Goal: Task Accomplishment & Management: Complete application form

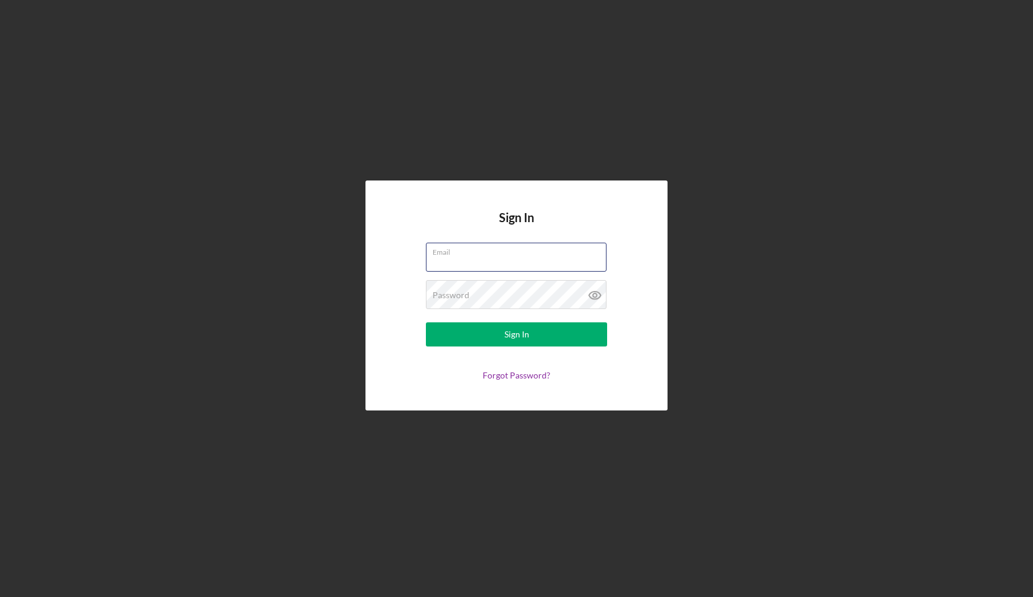
type input "[DOMAIN_NAME][EMAIL_ADDRESS][DOMAIN_NAME]"
click at [516, 335] on button "Sign In" at bounding box center [516, 334] width 181 height 24
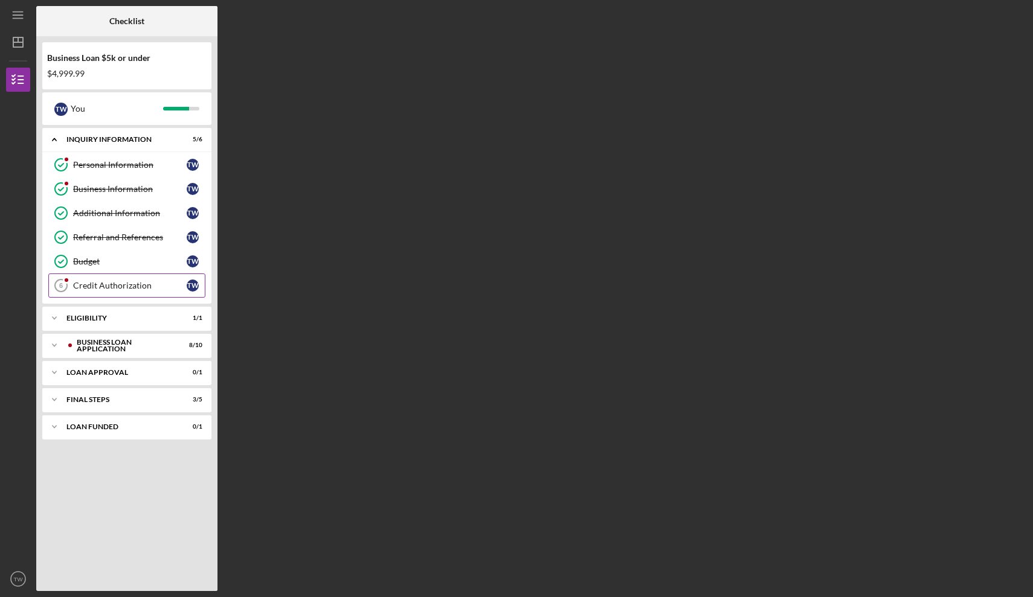
click at [109, 286] on div "Credit Authorization" at bounding box center [130, 286] width 114 height 10
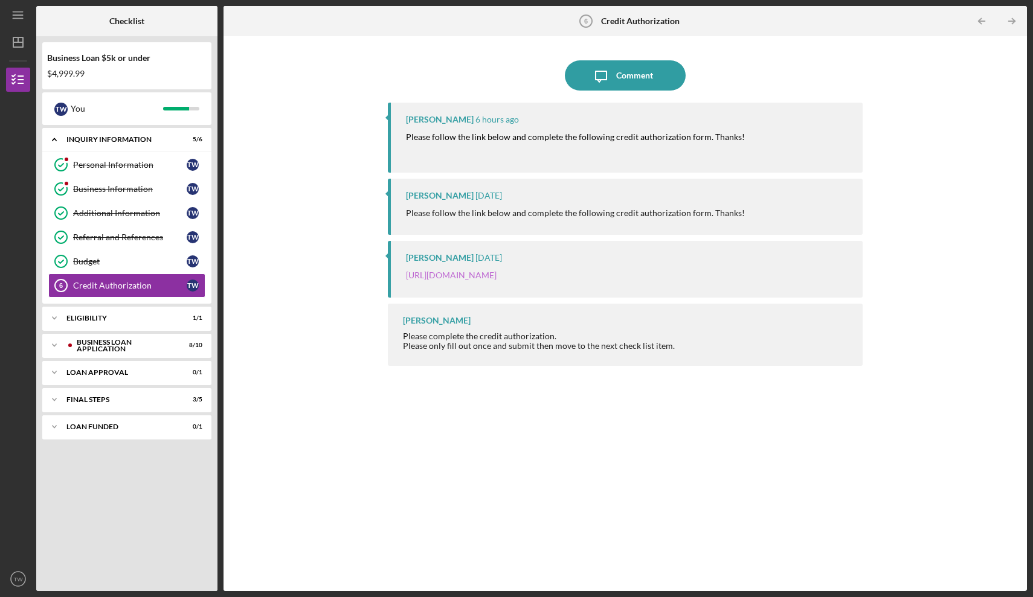
click at [492, 275] on link "[URL][DOMAIN_NAME]" at bounding box center [451, 275] width 91 height 10
click at [114, 348] on div "BUSINESS LOAN APPLICATION" at bounding box center [137, 345] width 120 height 7
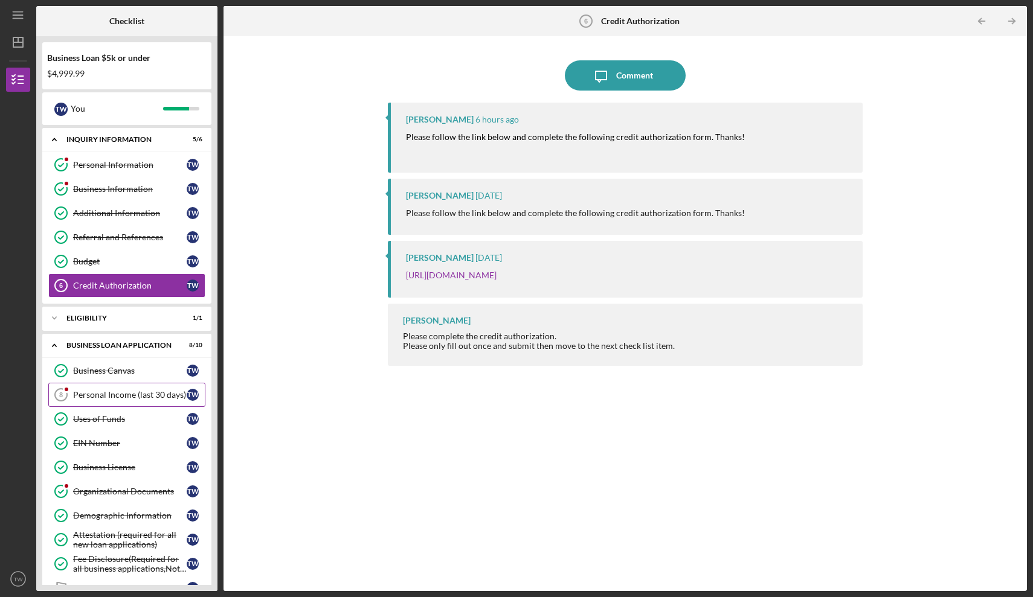
click at [135, 398] on div "Personal Income (last 30 days)" at bounding box center [130, 395] width 114 height 10
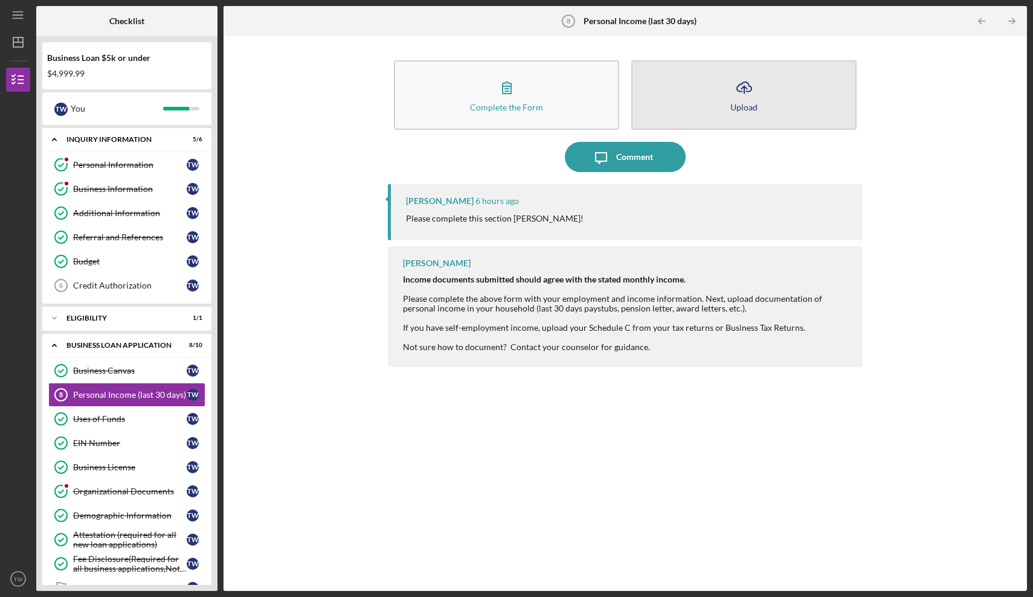
click at [754, 101] on icon "Icon/Upload" at bounding box center [744, 87] width 30 height 30
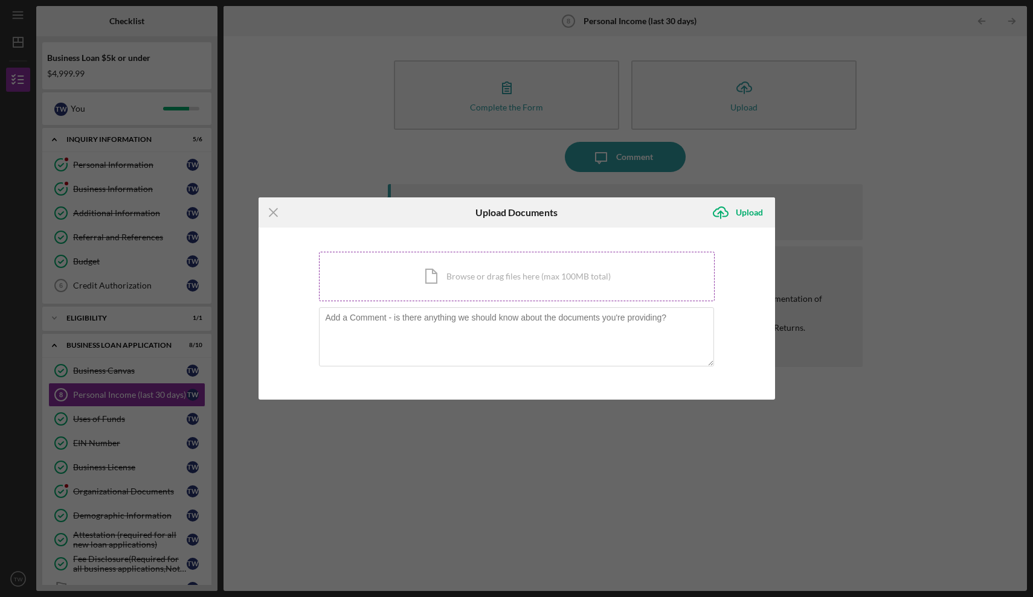
click at [489, 283] on div "Icon/Document Browse or drag files here (max 100MB total) Tap to choose files o…" at bounding box center [517, 277] width 396 height 50
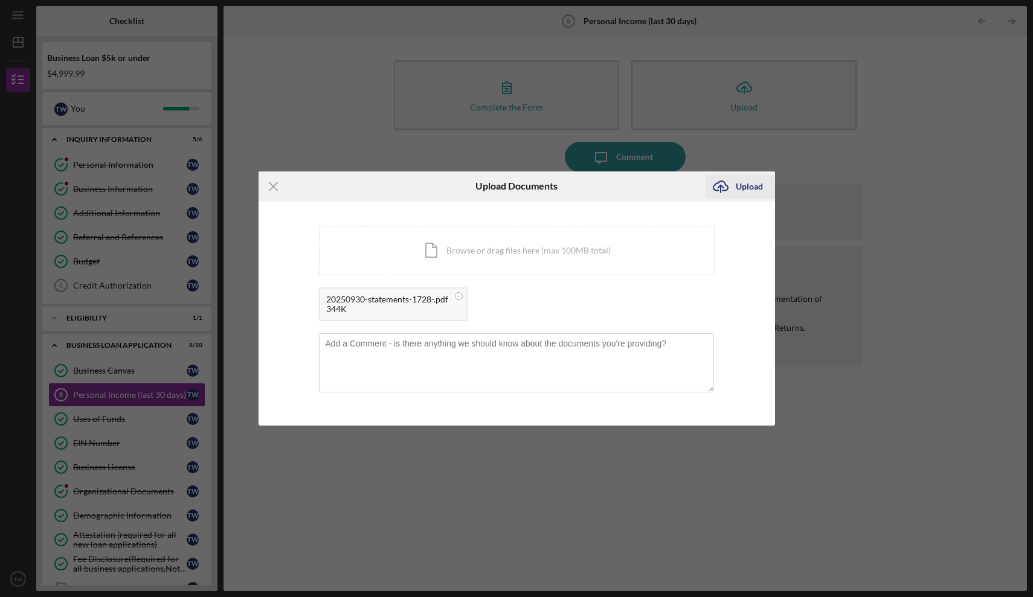
click at [748, 188] on div "Upload" at bounding box center [748, 187] width 27 height 24
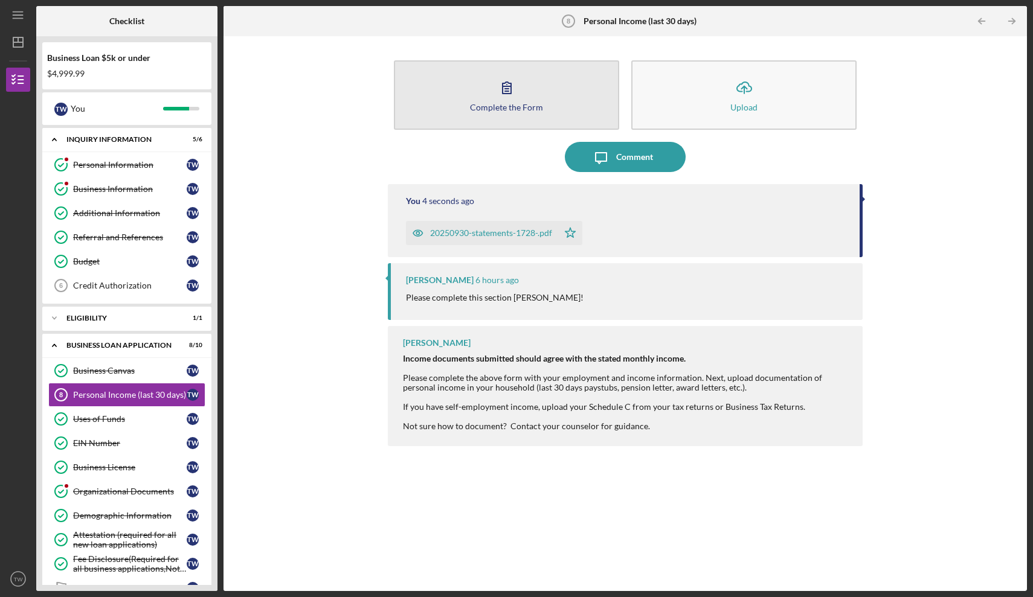
click at [522, 113] on button "Complete the Form Form" at bounding box center [506, 94] width 225 height 69
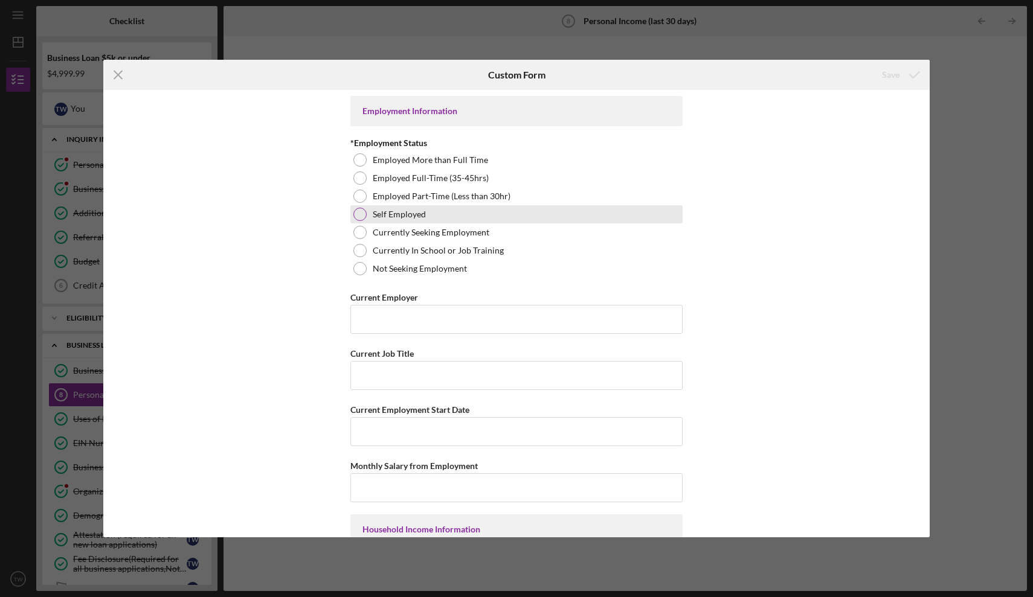
click at [362, 214] on div at bounding box center [359, 214] width 13 height 13
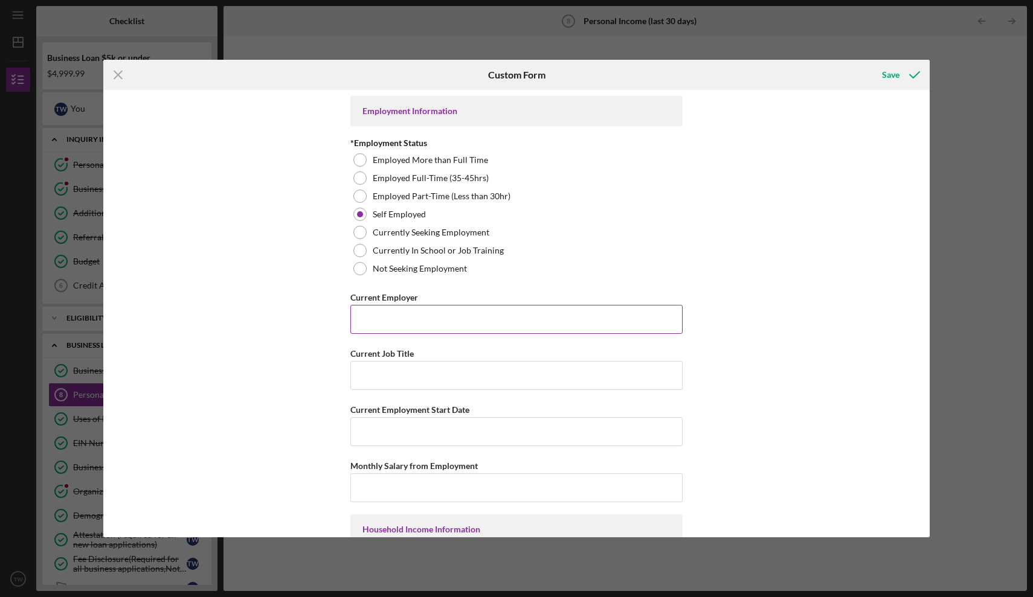
click at [371, 321] on input "Current Employer" at bounding box center [516, 319] width 332 height 29
type input "T-Will Hvac Maintenance Llc"
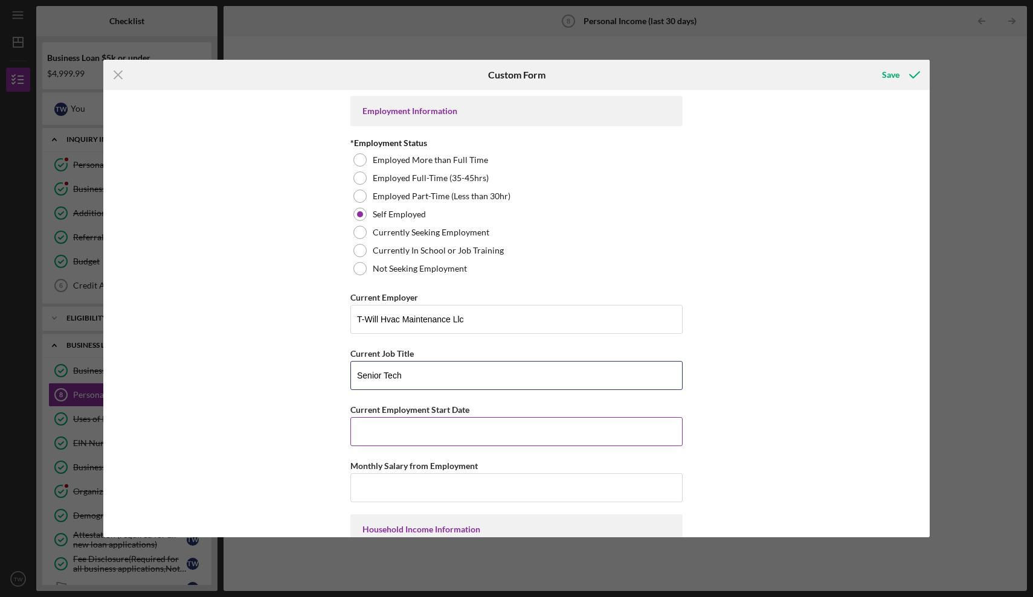
type input "Senior Tech"
click at [445, 441] on input "Current Employment Start Date" at bounding box center [516, 431] width 332 height 29
type input ")"
type input "[DATE]"
click at [405, 486] on input "Monthly Salary from Employment" at bounding box center [516, 487] width 332 height 29
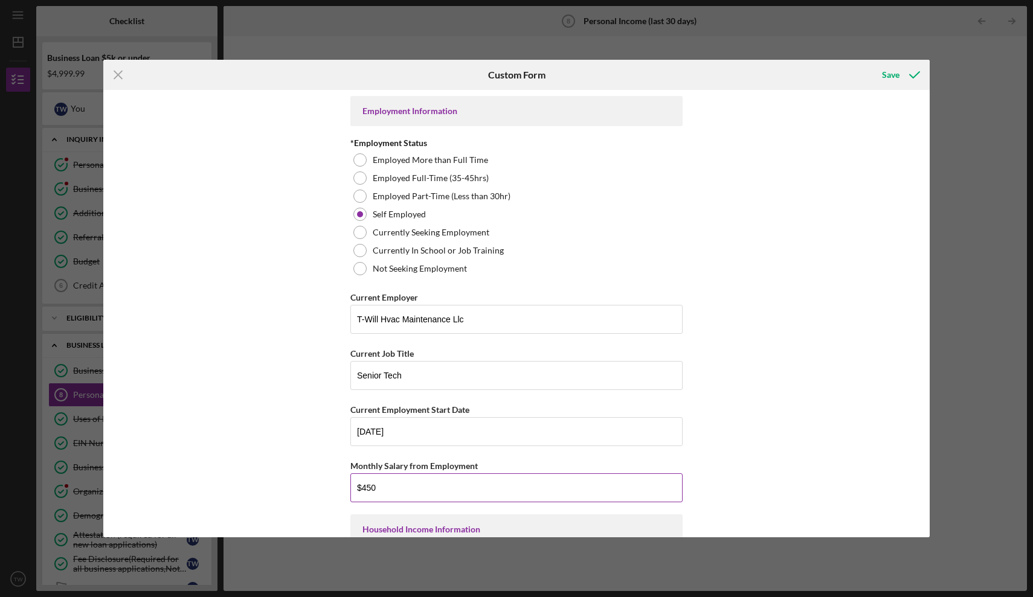
type input "$4,500"
click at [723, 475] on div "Employment Information *Employment Status Employed More than Full Time Employed…" at bounding box center [516, 313] width 826 height 447
click at [846, 362] on div "Employment Information *Employment Status Employed More than Full Time Employed…" at bounding box center [516, 313] width 826 height 447
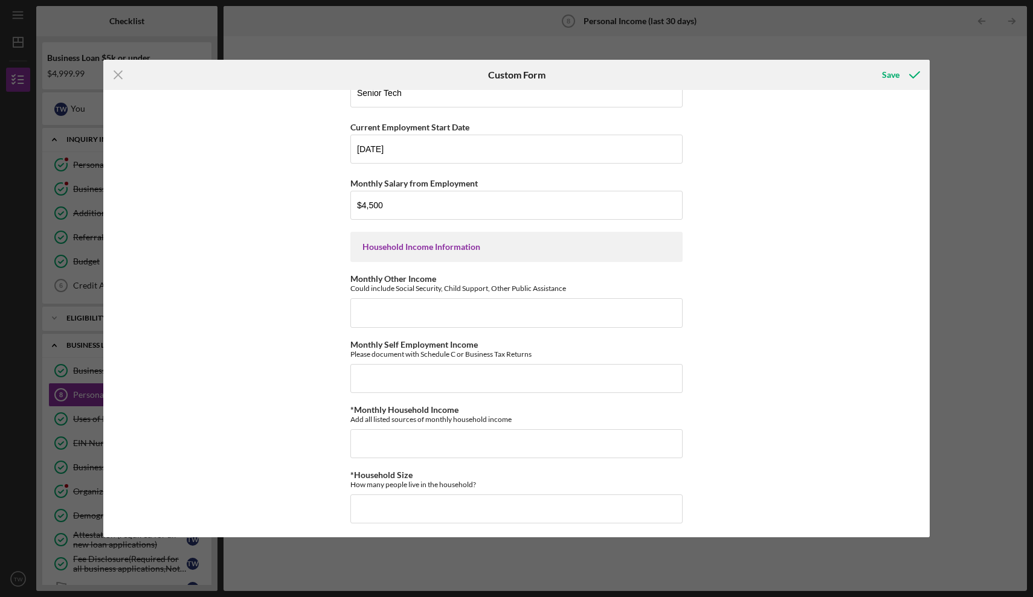
scroll to position [290, 0]
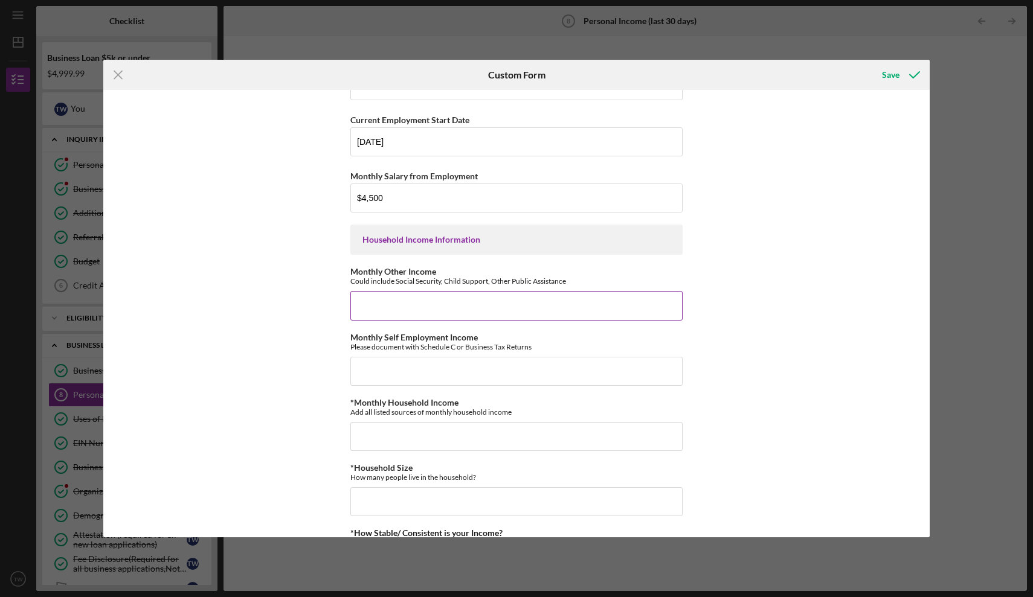
click at [418, 311] on input "Monthly Other Income" at bounding box center [516, 305] width 332 height 29
type input "$4"
type input "$0"
type input "$4,500"
click at [393, 432] on input "*Monthly Household Income" at bounding box center [516, 436] width 332 height 29
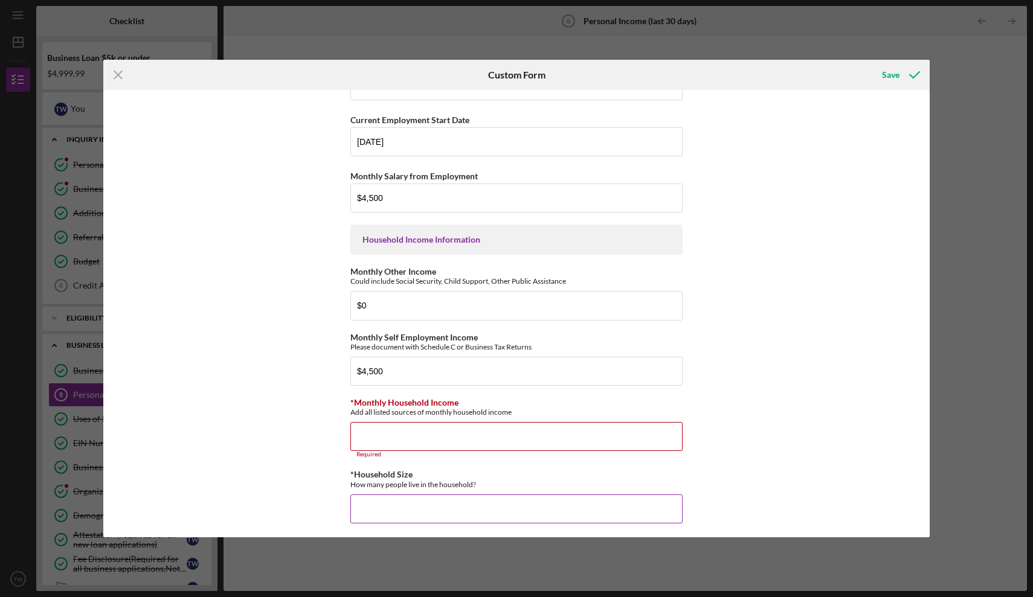
click at [395, 508] on input "*Household Size" at bounding box center [516, 509] width 332 height 29
type input "5"
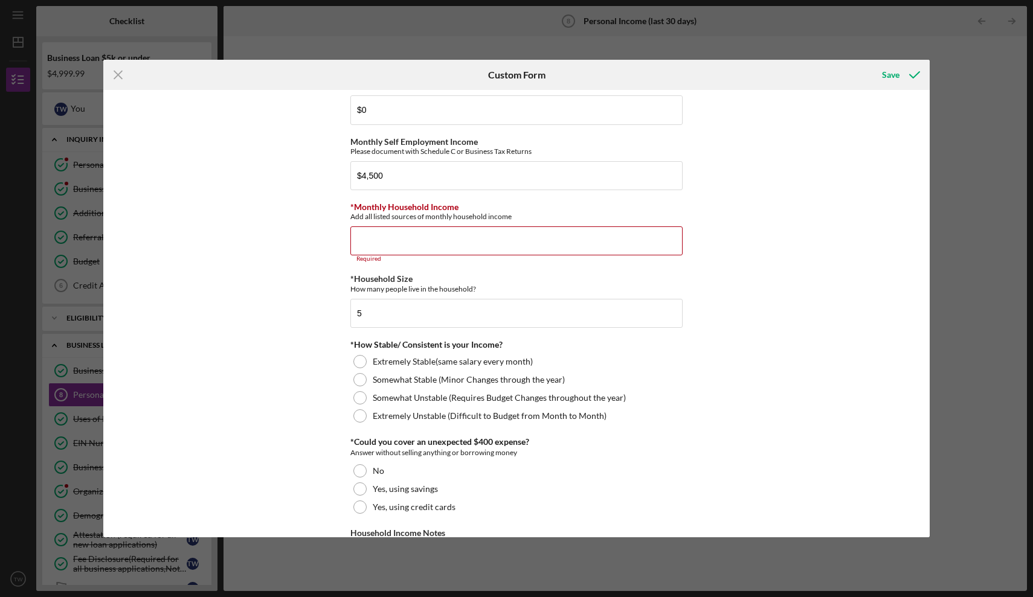
scroll to position [543, 0]
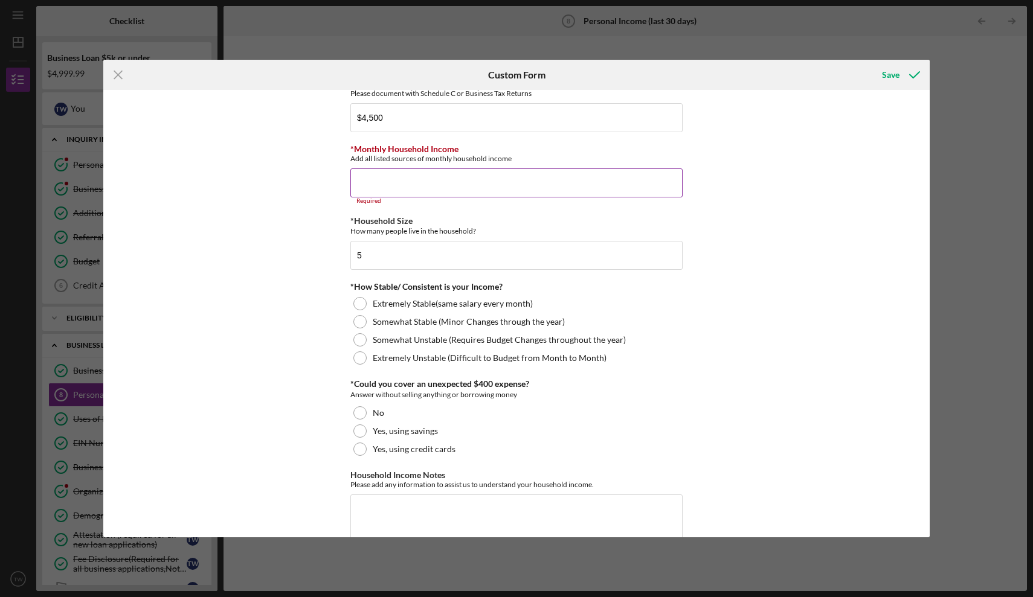
click at [400, 185] on input "*Monthly Household Income" at bounding box center [516, 182] width 332 height 29
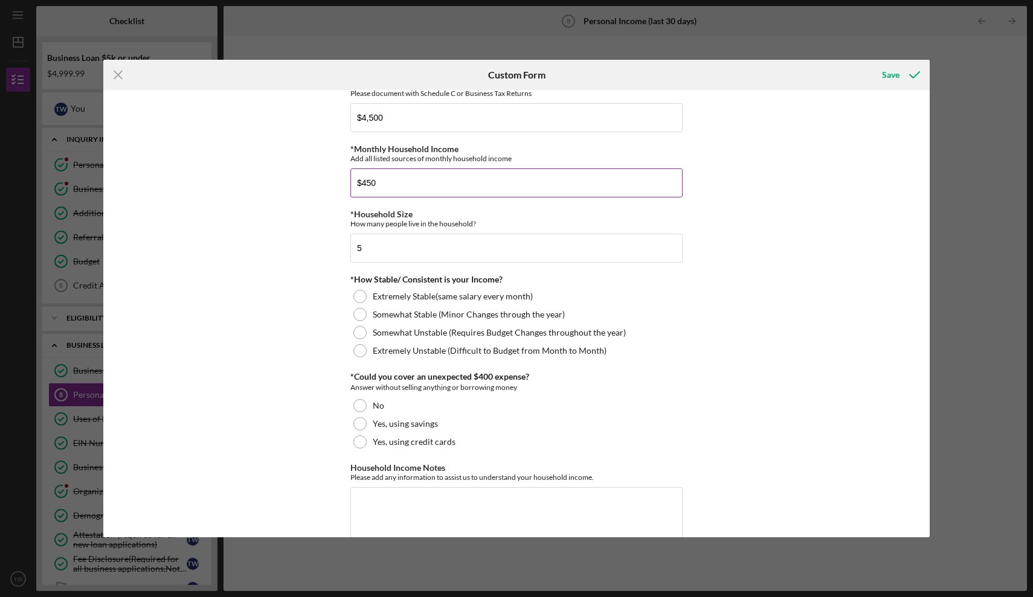
type input "$4,500"
click at [362, 293] on div at bounding box center [359, 296] width 13 height 13
click at [355, 425] on div at bounding box center [359, 423] width 13 height 13
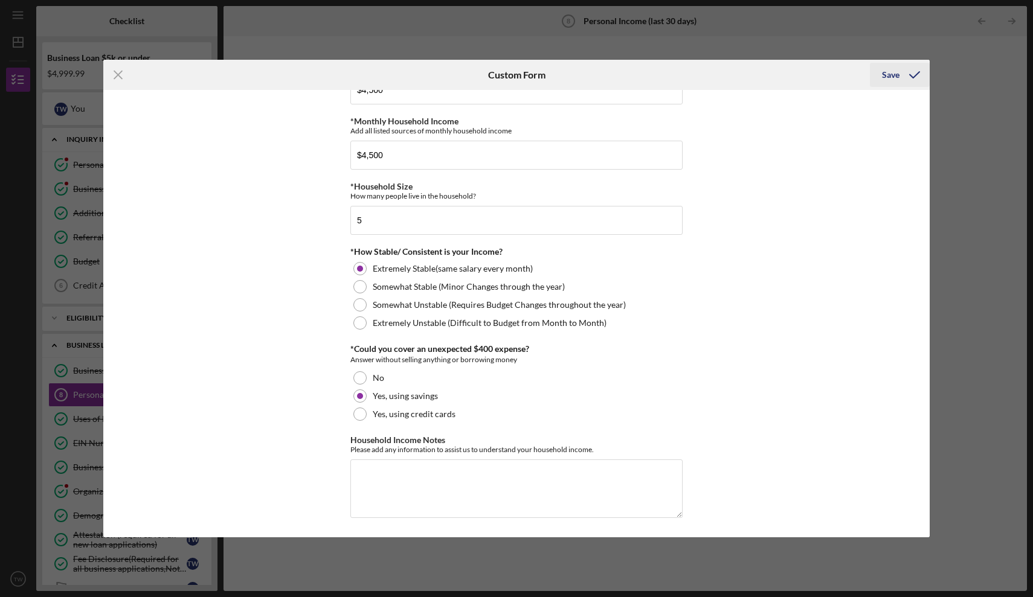
click at [897, 66] on div "Save" at bounding box center [891, 75] width 18 height 24
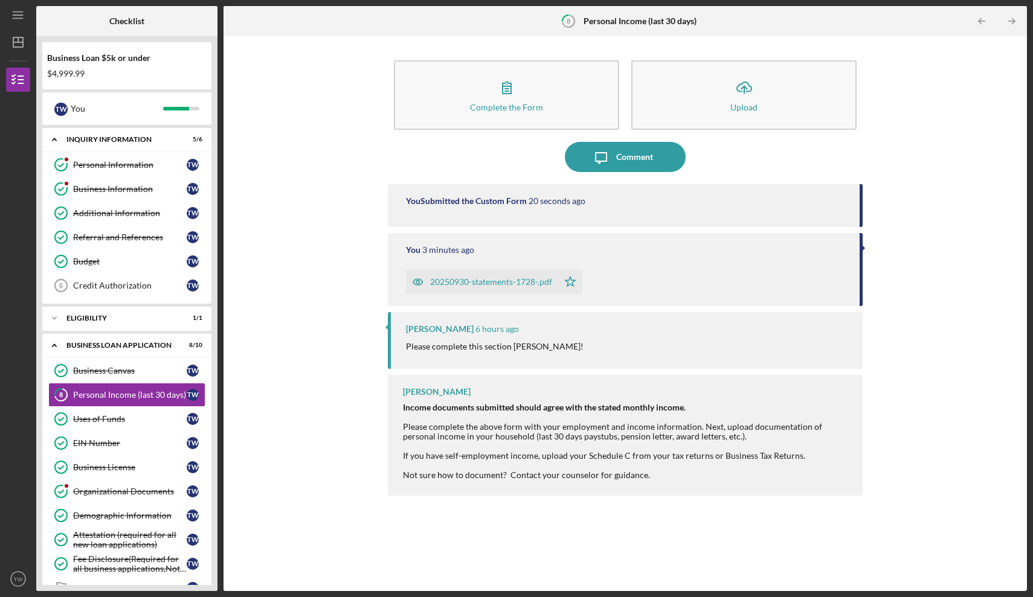
drag, startPoint x: 212, startPoint y: 335, endPoint x: 215, endPoint y: 392, distance: 58.0
click at [215, 392] on div "Business Loan $5k or under $4,999.99 T W You Icon/Expander INQUIRY INFORMATION …" at bounding box center [126, 313] width 181 height 555
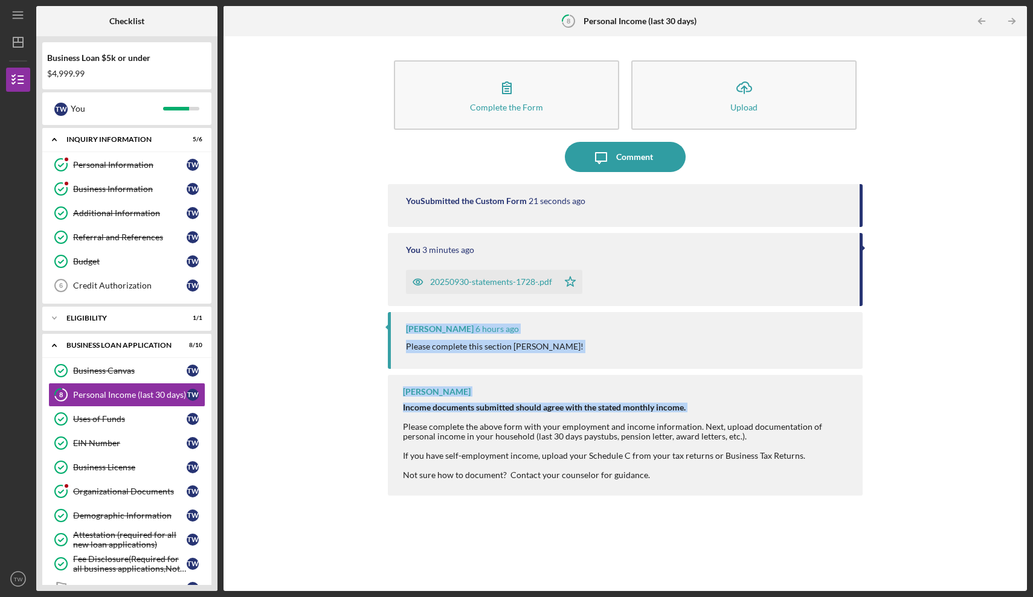
drag, startPoint x: 264, startPoint y: 330, endPoint x: 264, endPoint y: 420, distance: 90.6
click at [265, 420] on div "Complete the Form Form Icon/Upload Upload Icon/Message Comment You Submitted th…" at bounding box center [624, 313] width 791 height 543
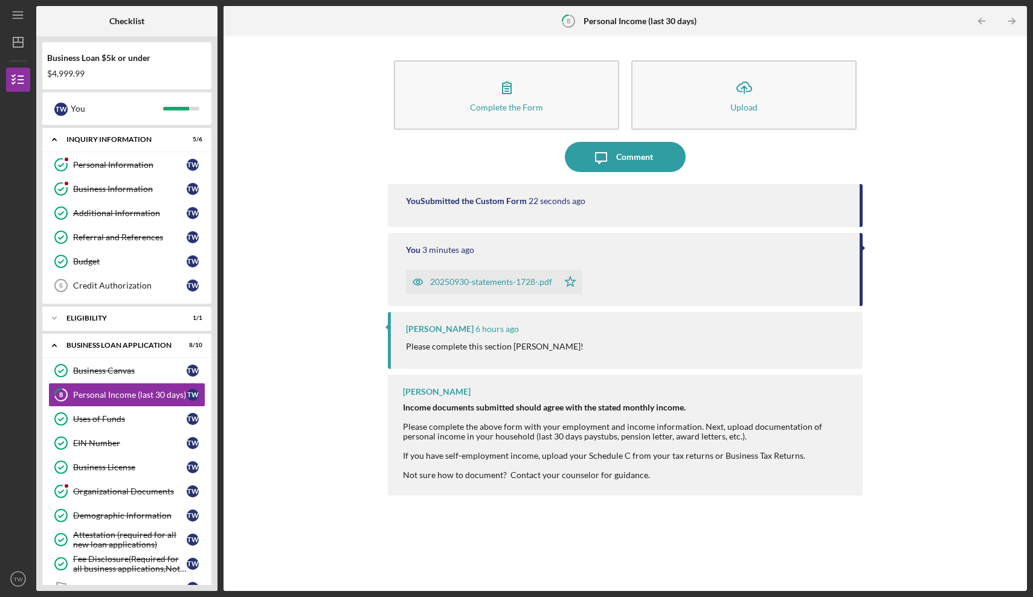
click at [264, 420] on div "Complete the Form Form Icon/Upload Upload Icon/Message Comment You Submitted th…" at bounding box center [624, 313] width 791 height 543
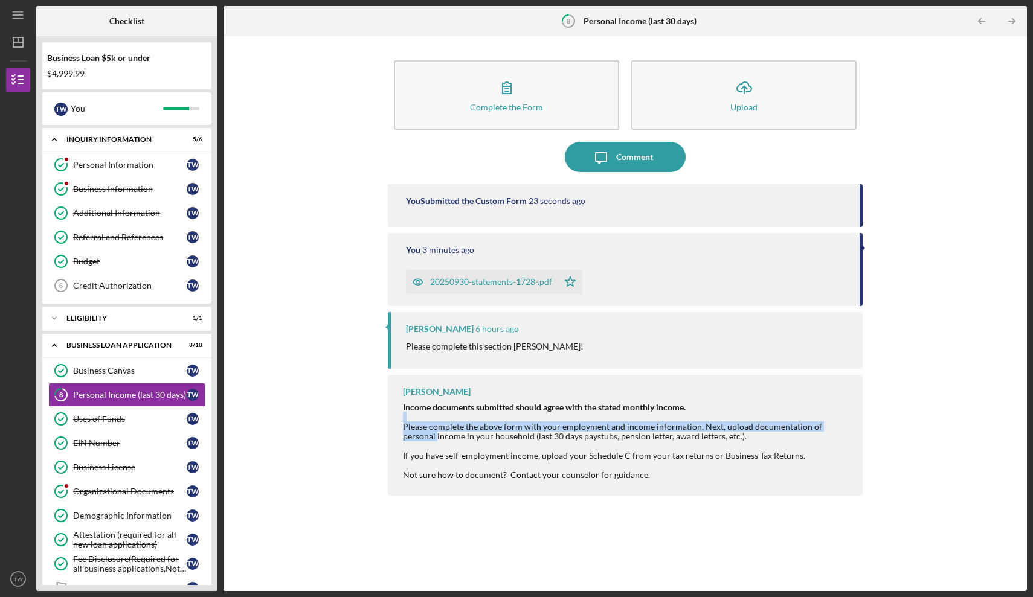
drag, startPoint x: 264, startPoint y: 420, endPoint x: 264, endPoint y: 440, distance: 19.3
click at [264, 440] on div "Complete the Form Form Icon/Upload Upload Icon/Message Comment You Submitted th…" at bounding box center [624, 313] width 791 height 543
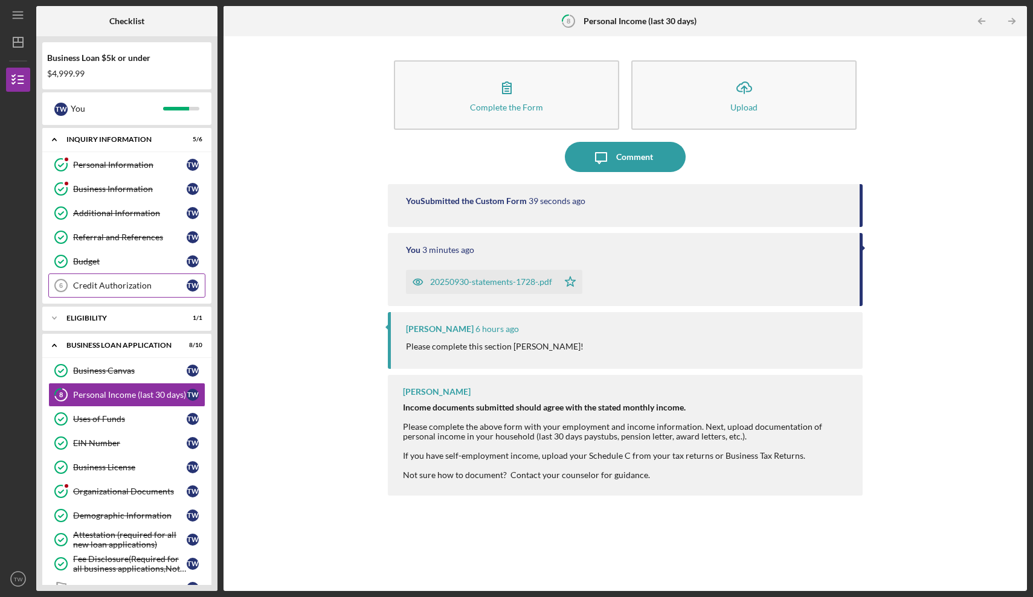
click at [121, 283] on div "Credit Authorization" at bounding box center [130, 286] width 114 height 10
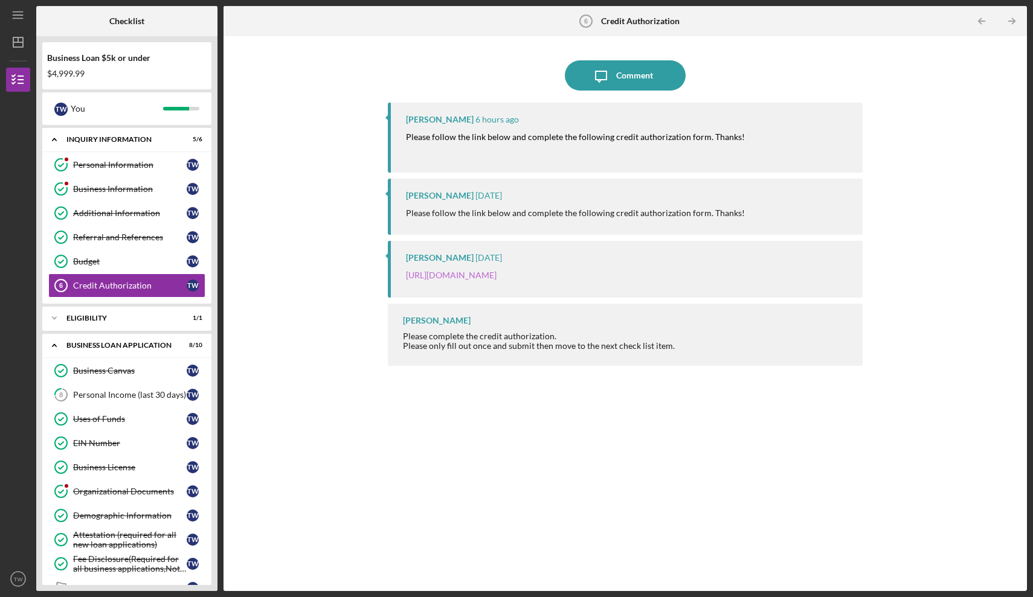
click at [496, 273] on link "[URL][DOMAIN_NAME]" at bounding box center [451, 275] width 91 height 10
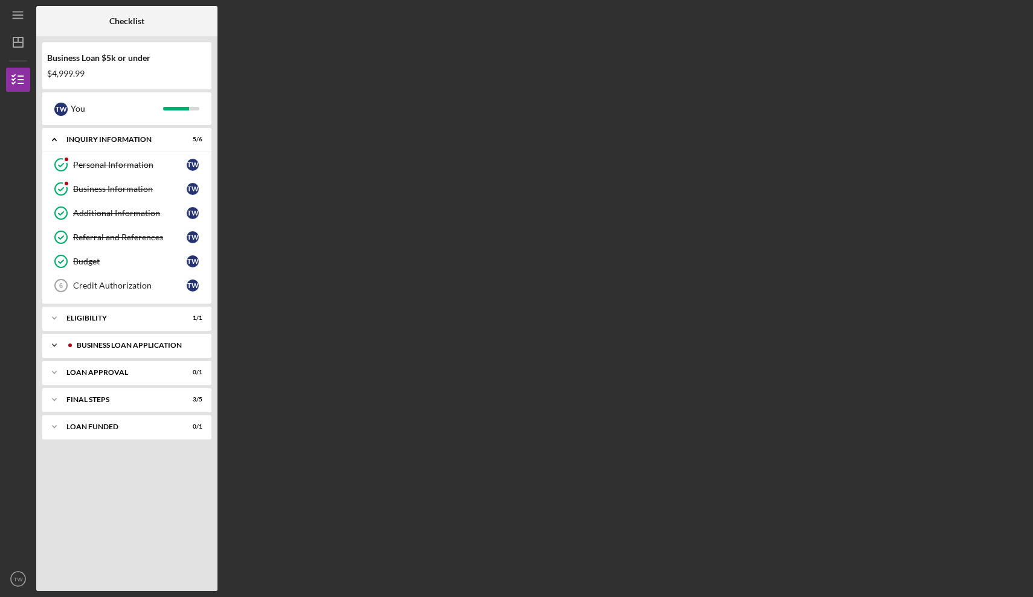
click at [120, 347] on div "BUSINESS LOAN APPLICATION" at bounding box center [137, 345] width 120 height 7
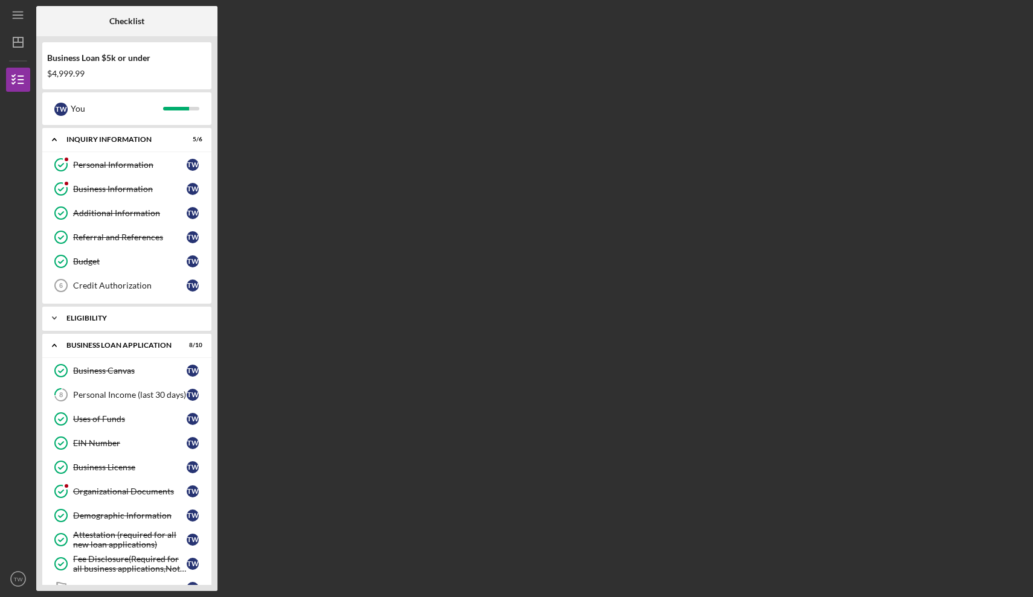
click at [193, 321] on div "Eligibility" at bounding box center [131, 318] width 130 height 7
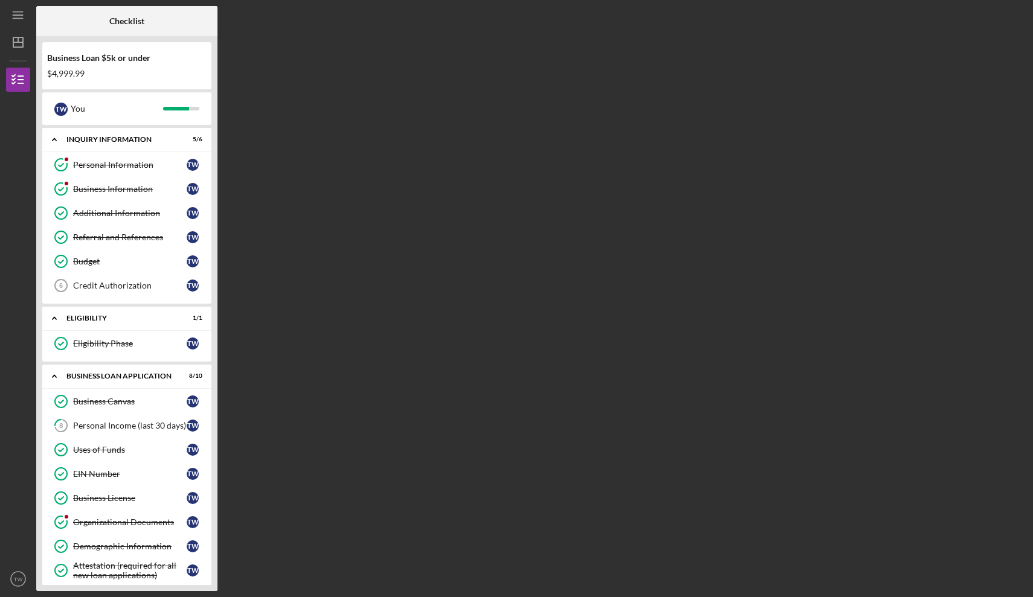
drag, startPoint x: 151, startPoint y: 20, endPoint x: 257, endPoint y: -8, distance: 109.3
click at [257, 0] on html "Icon/Menu Checklist Checklist Business Loan $5k or under $4,999.99 T W You Icon…" at bounding box center [516, 298] width 1033 height 597
click at [156, 141] on div "INQUIRY INFORMATION" at bounding box center [131, 139] width 130 height 7
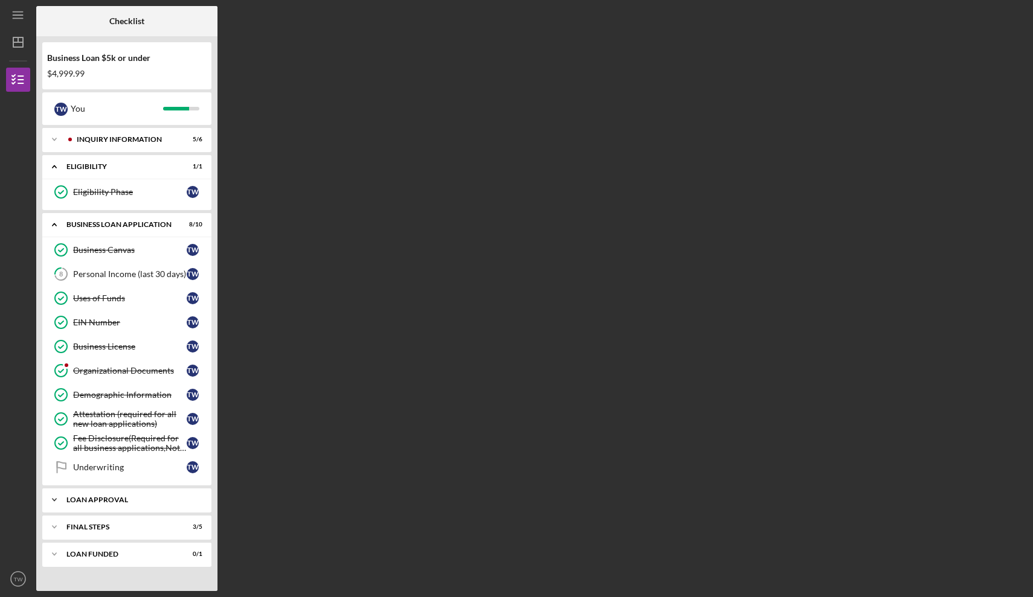
click at [126, 499] on div "Loan Approval" at bounding box center [131, 499] width 130 height 7
click at [141, 525] on div "Loan Pre-Approval" at bounding box center [130, 526] width 114 height 10
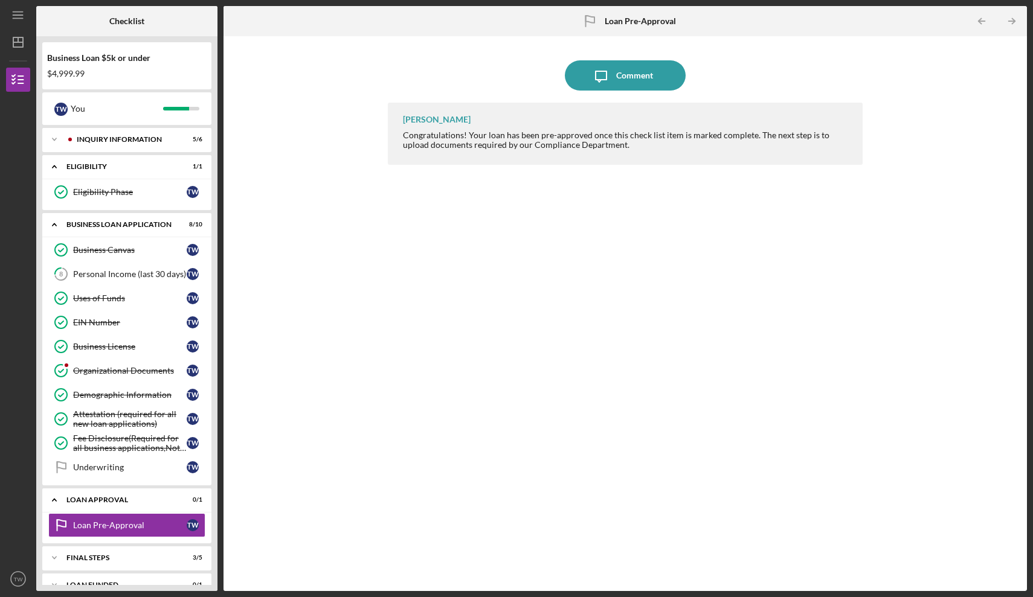
click at [441, 115] on div "[PERSON_NAME]" at bounding box center [437, 120] width 68 height 10
click at [165, 556] on div "Final Steps" at bounding box center [131, 557] width 130 height 7
click at [147, 503] on div "Loan Approval" at bounding box center [131, 499] width 130 height 7
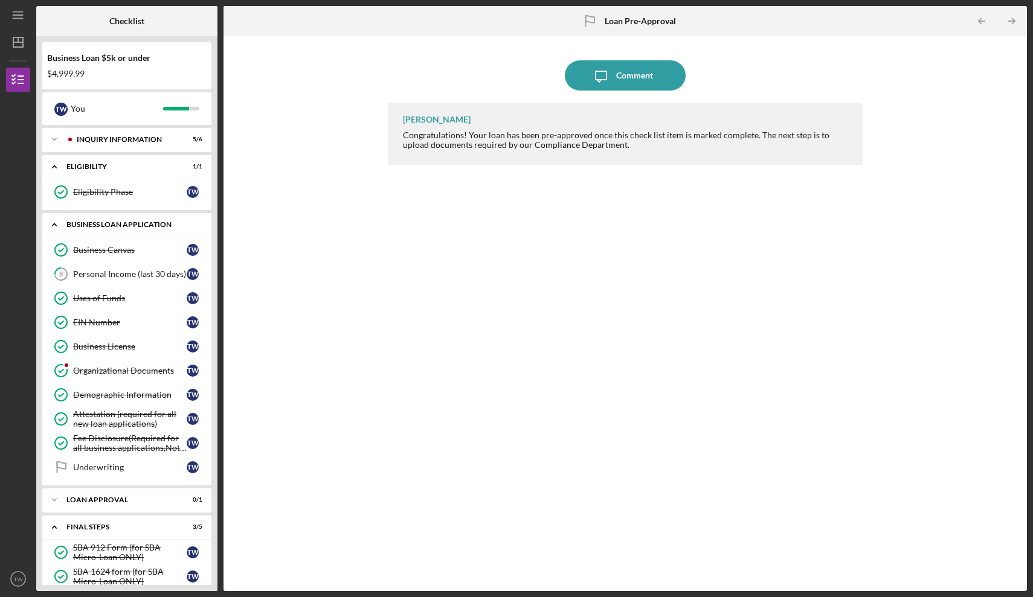
click at [111, 223] on div "BUSINESS LOAN APPLICATION" at bounding box center [131, 224] width 130 height 7
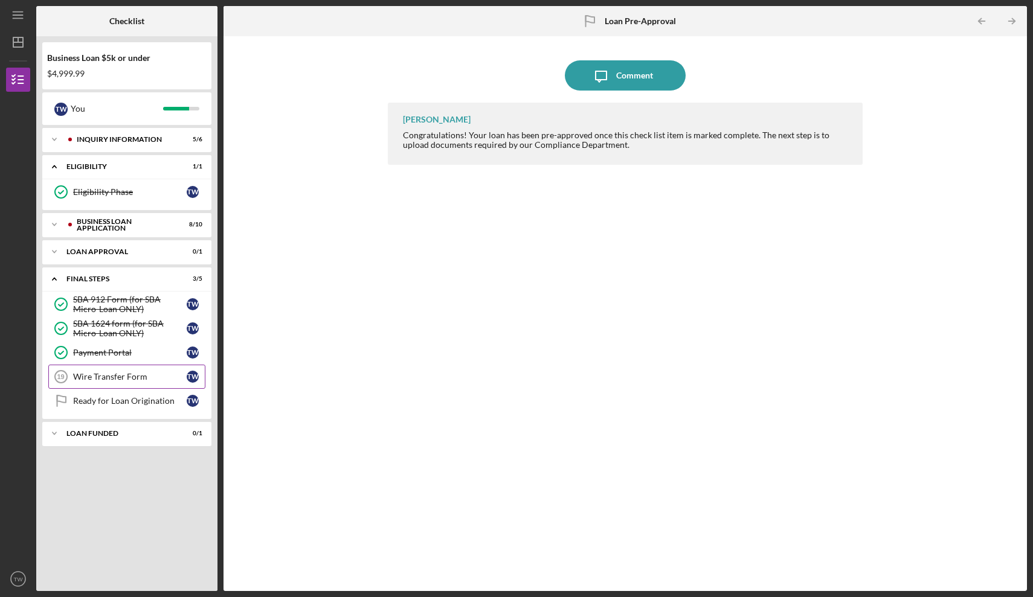
click at [123, 376] on div "Wire Transfer Form" at bounding box center [130, 377] width 114 height 10
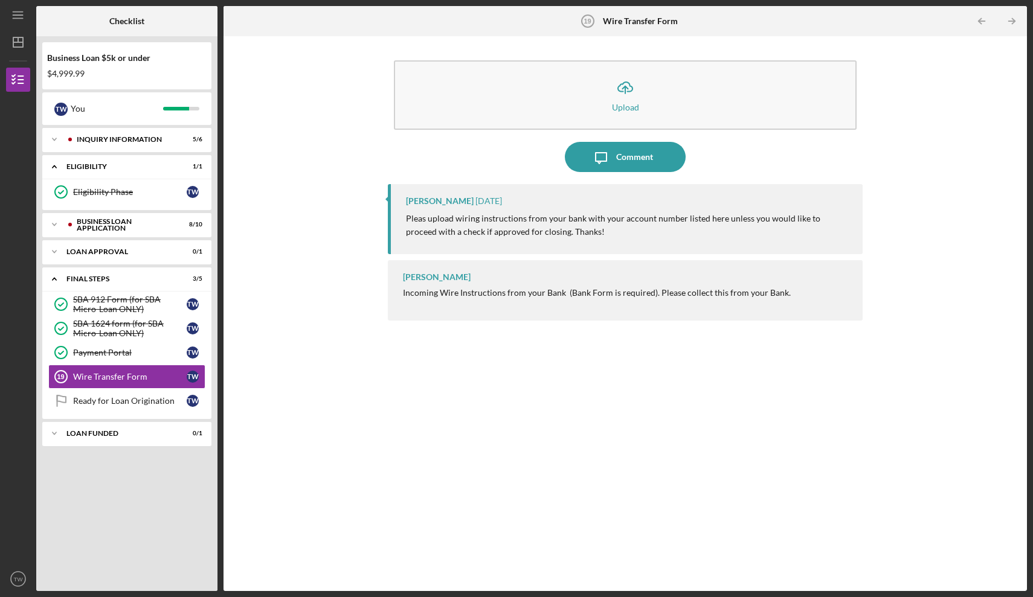
drag, startPoint x: 598, startPoint y: 269, endPoint x: 598, endPoint y: 262, distance: 7.2
click at [598, 269] on div "Noah Lynn Incoming Wire Instructions from your Bank (Bank Form is required). Pl…" at bounding box center [625, 290] width 475 height 60
click at [611, 149] on icon "Icon/Message" at bounding box center [601, 157] width 30 height 30
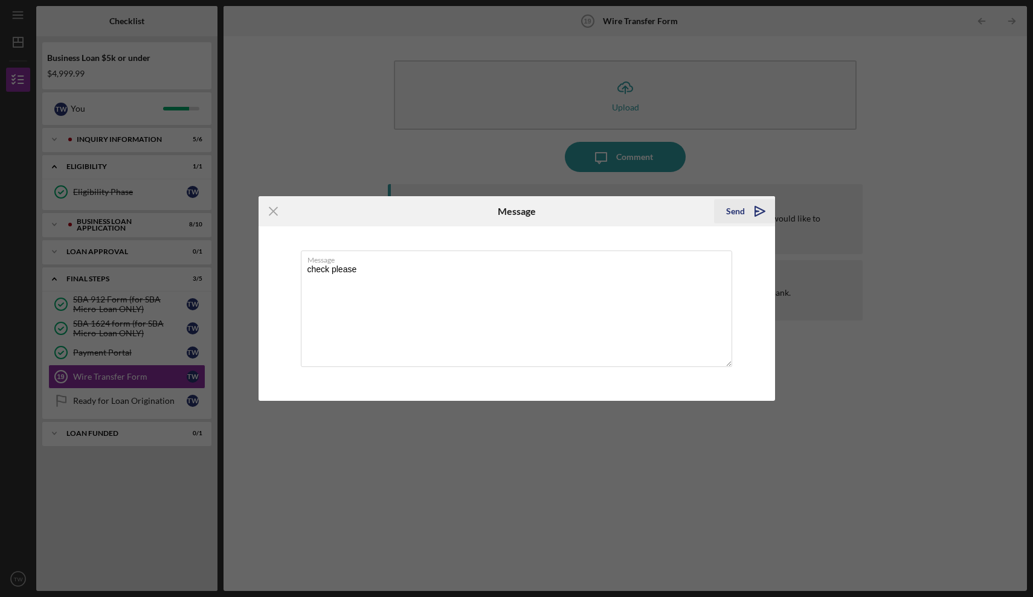
type textarea "check please"
click at [750, 218] on icon "Icon/icon-invite-send" at bounding box center [760, 211] width 30 height 30
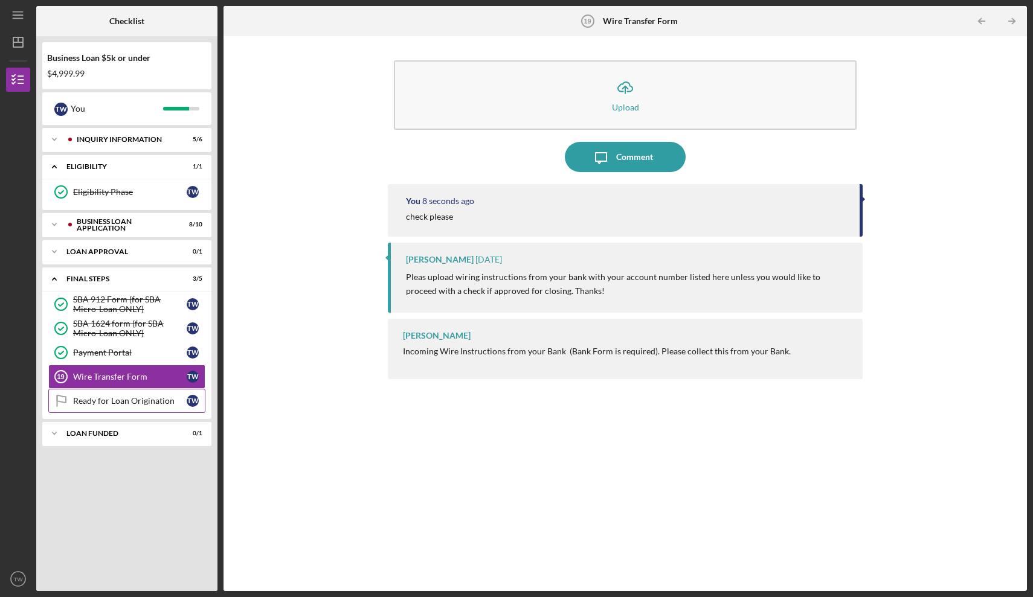
click at [118, 404] on div "Ready for Loan Origination" at bounding box center [130, 401] width 114 height 10
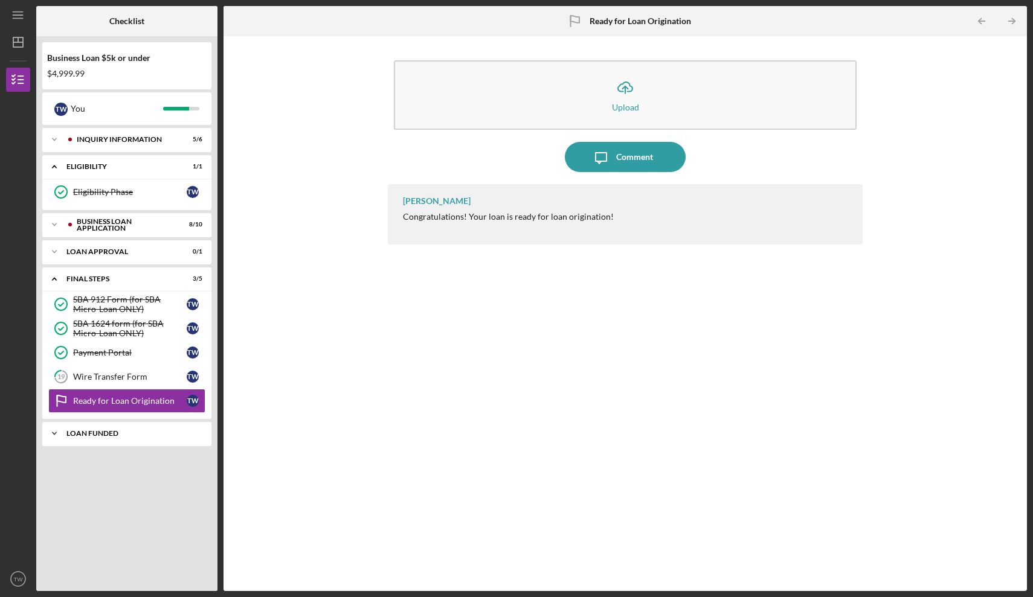
click at [101, 442] on div "Icon/Expander LOAN FUNDED 0 / 1" at bounding box center [126, 433] width 169 height 24
click at [106, 460] on div "Loan Funded!" at bounding box center [130, 459] width 114 height 10
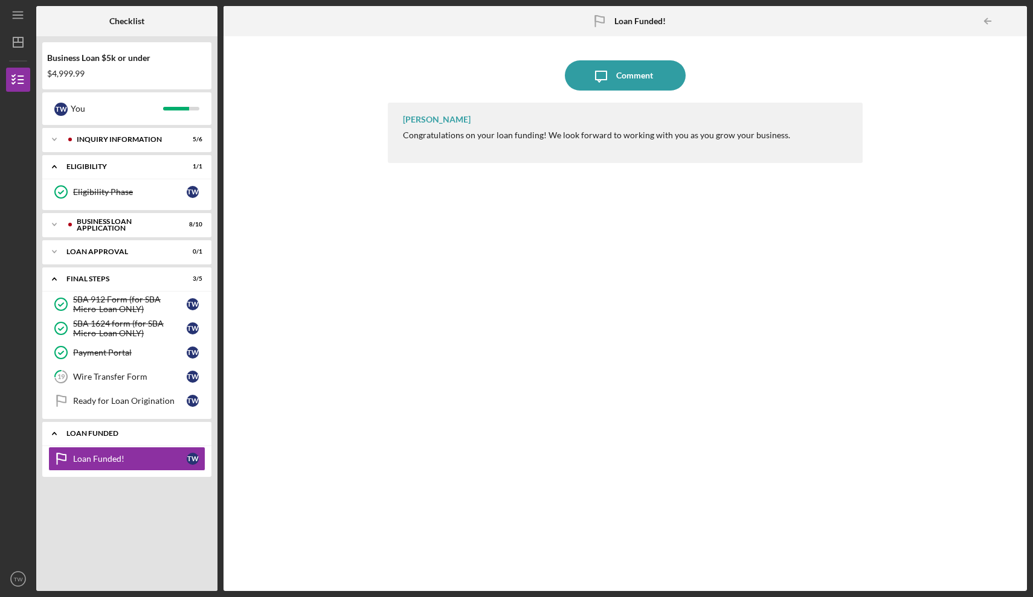
click at [93, 437] on div "LOAN FUNDED" at bounding box center [131, 433] width 130 height 7
click at [74, 278] on div "Final Steps" at bounding box center [131, 278] width 130 height 7
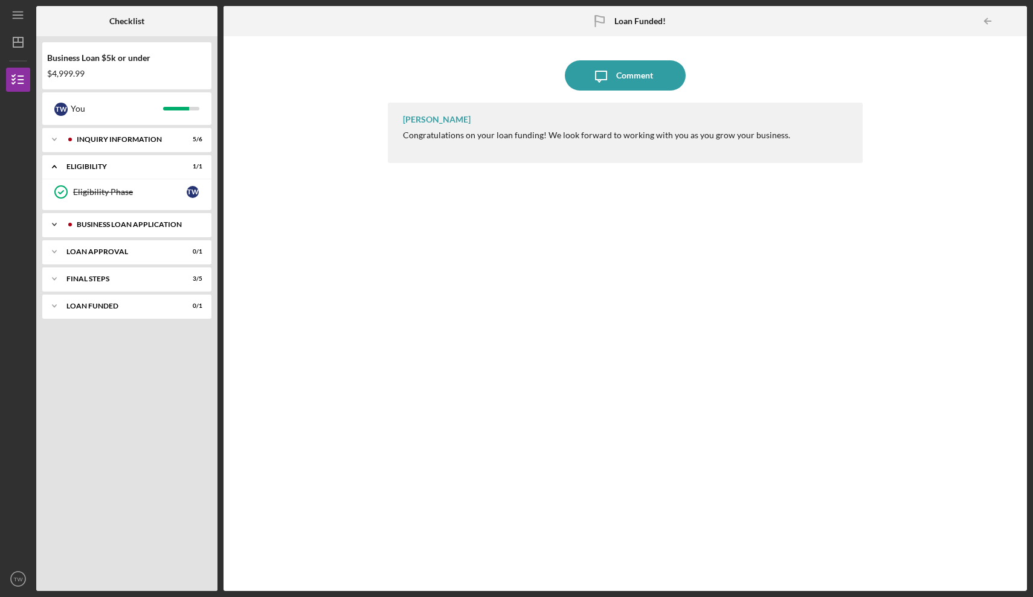
click at [87, 223] on div "BUSINESS LOAN APPLICATION" at bounding box center [137, 224] width 120 height 7
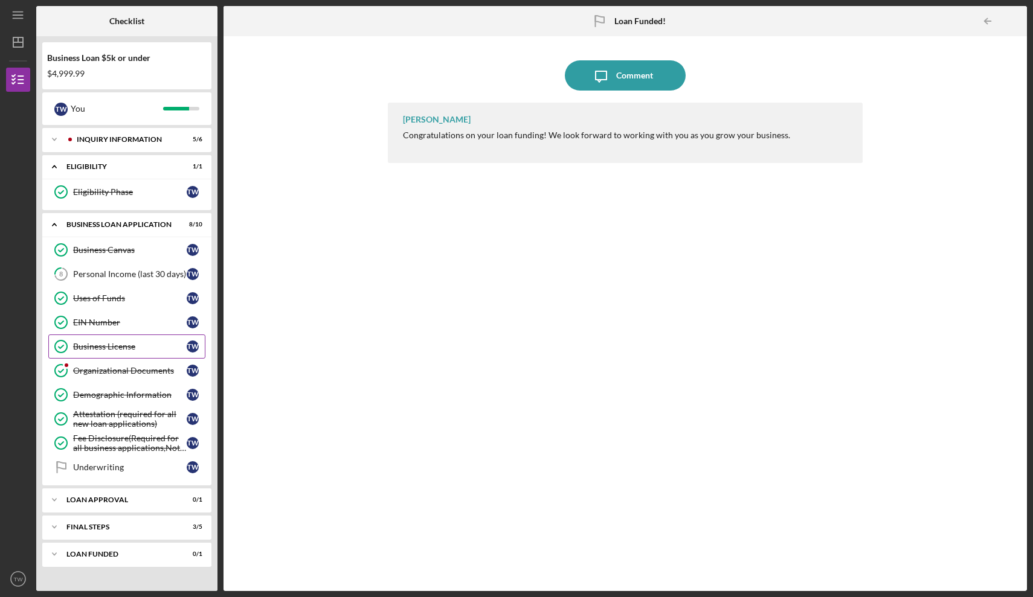
click at [125, 356] on link "Business License Business License T W" at bounding box center [126, 347] width 157 height 24
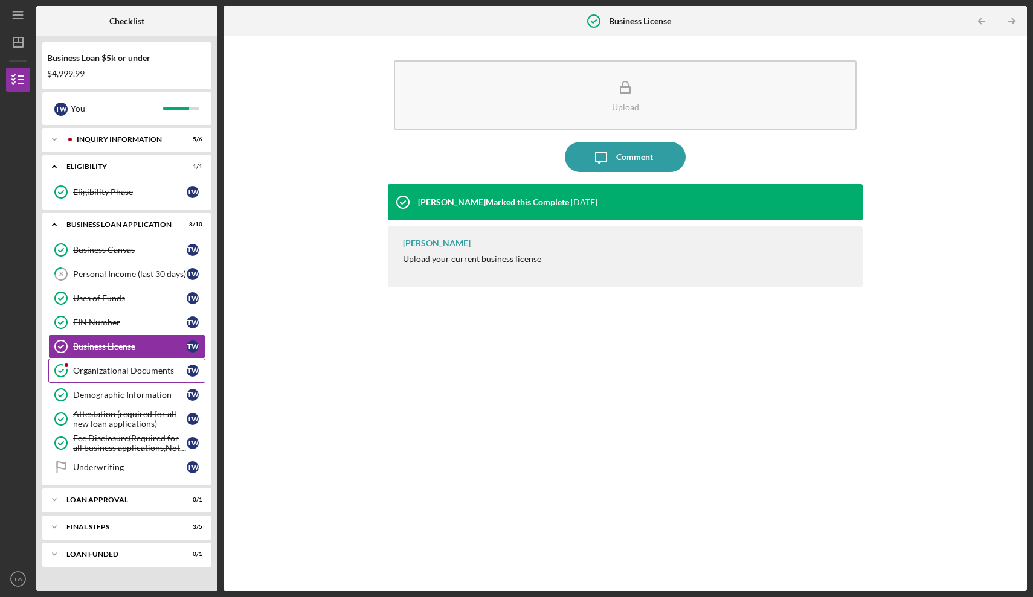
click at [122, 371] on div "Organizational Documents" at bounding box center [130, 371] width 114 height 10
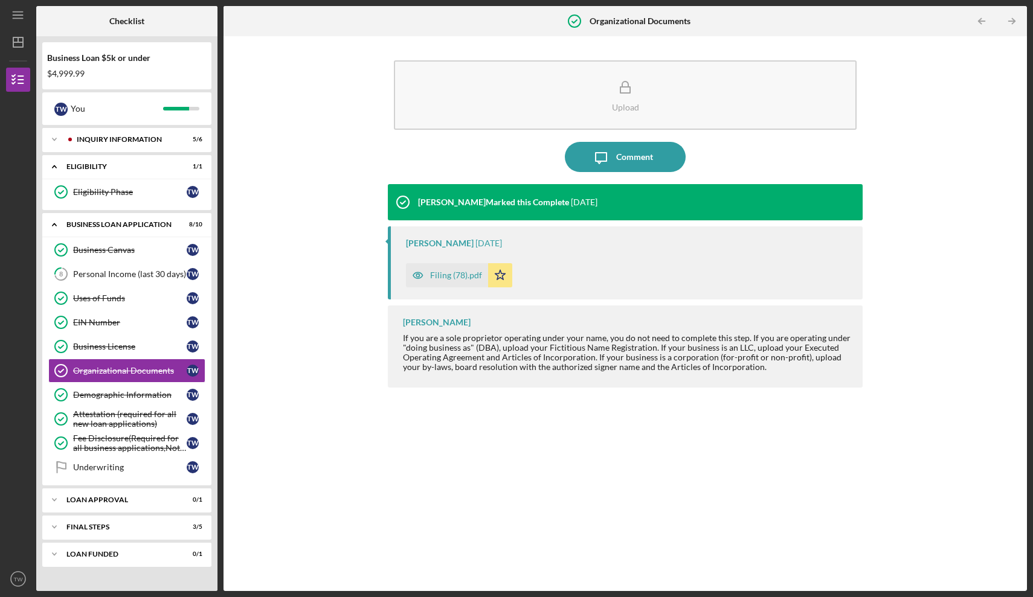
click at [455, 279] on div "Filing (78).pdf" at bounding box center [456, 276] width 52 height 10
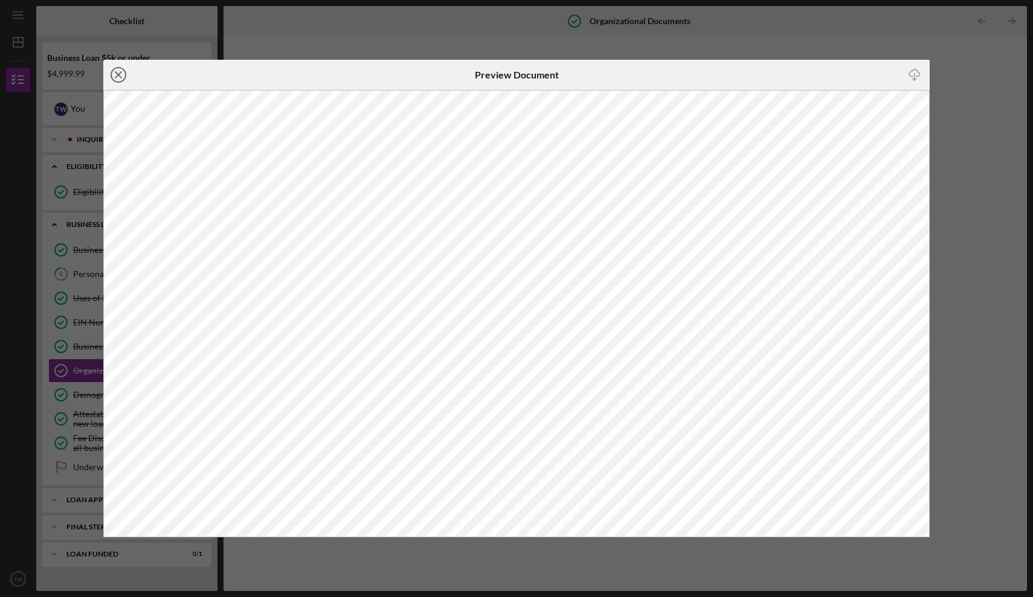
click at [121, 78] on icon "Icon/Close" at bounding box center [118, 75] width 30 height 30
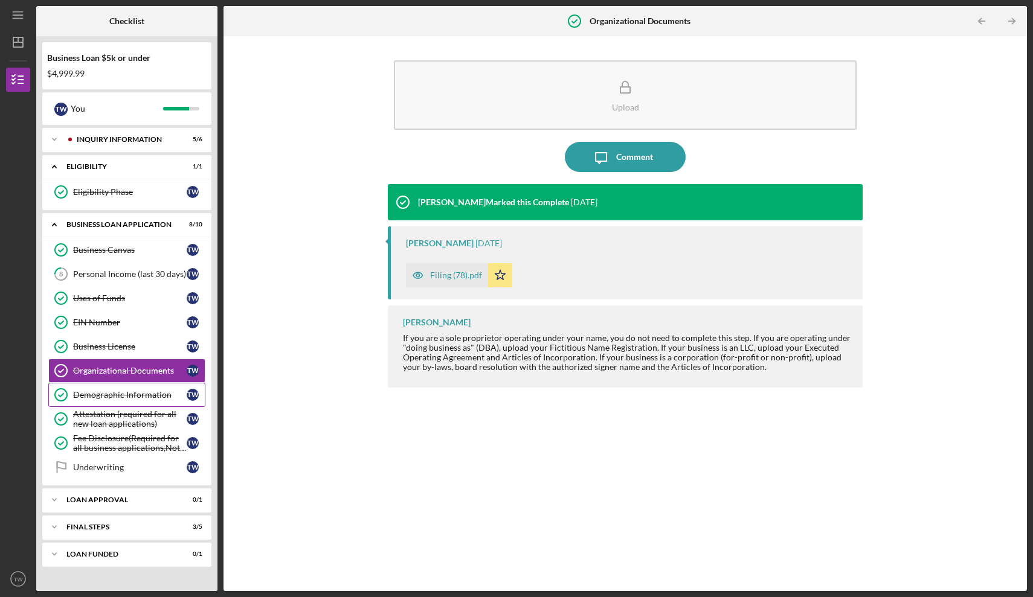
click at [131, 398] on div "Demographic Information" at bounding box center [130, 395] width 114 height 10
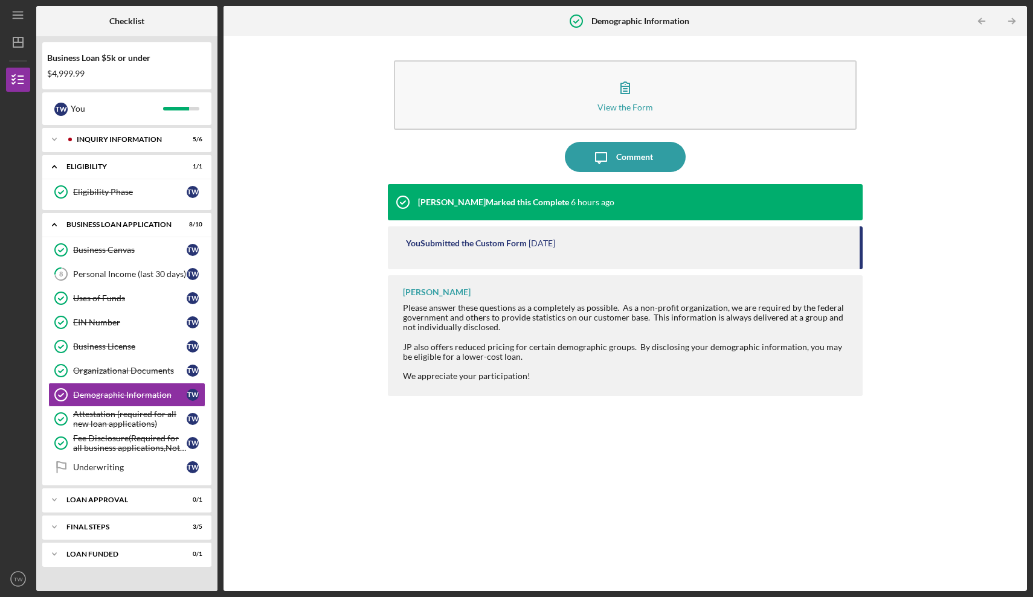
click at [331, 286] on div "View the Form Form Icon/Message Comment Noah Lynn Marked this Complete 6 hours …" at bounding box center [624, 313] width 791 height 543
click at [137, 133] on div "Icon/Expander INQUIRY INFORMATION 5 / 6" at bounding box center [126, 139] width 169 height 24
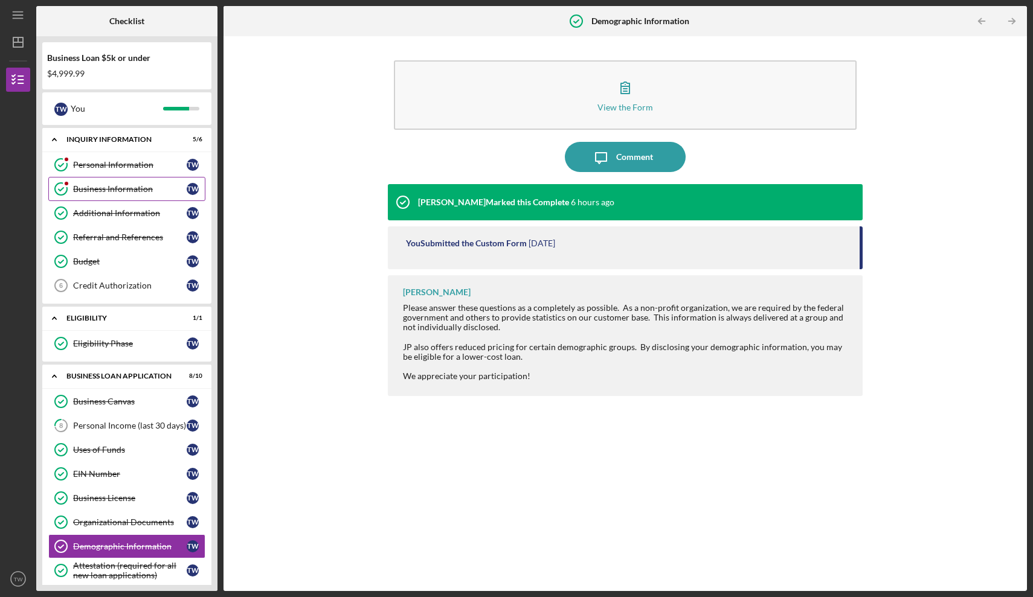
click at [133, 181] on link "Business Information Business Information T W" at bounding box center [126, 189] width 157 height 24
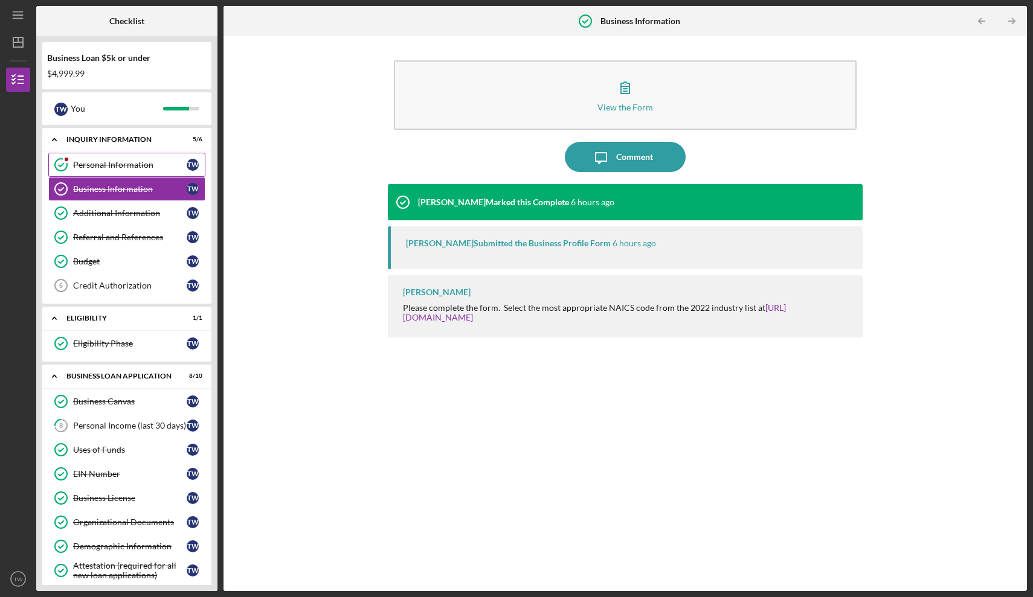
click at [103, 165] on div "Personal Information" at bounding box center [130, 165] width 114 height 10
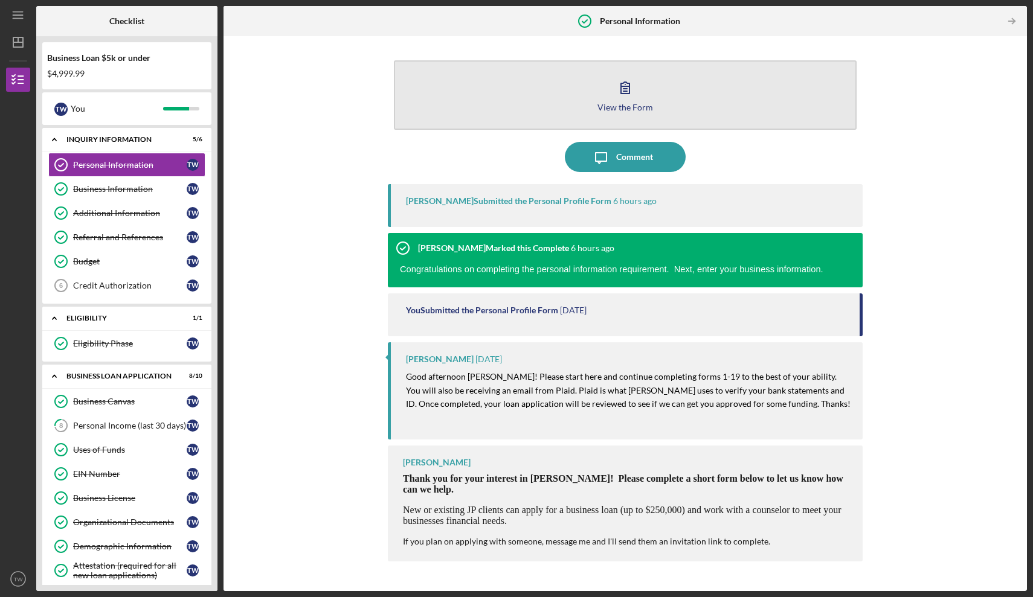
click at [608, 93] on button "View the Form Form" at bounding box center [625, 94] width 463 height 69
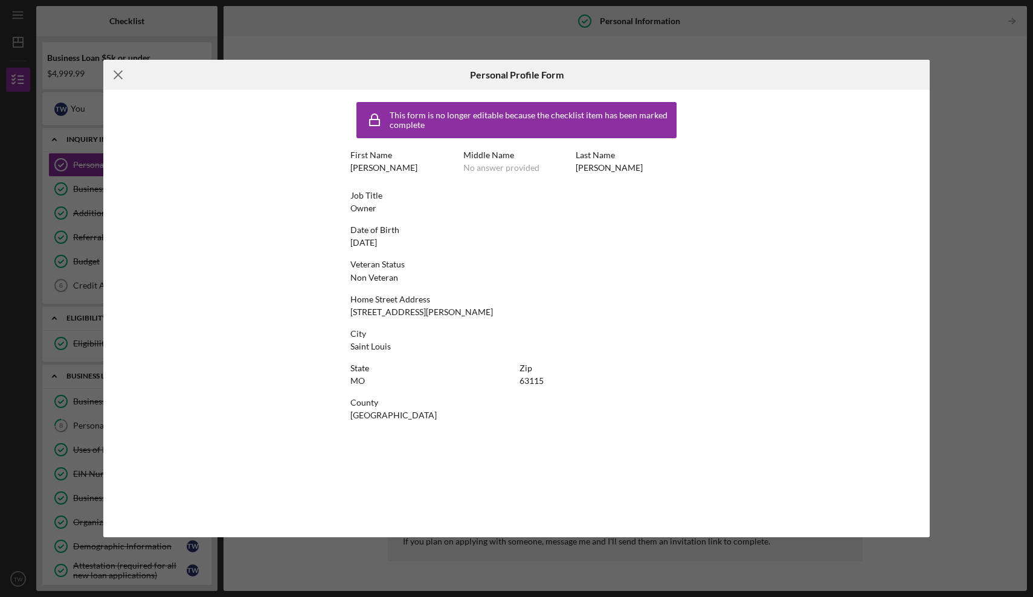
click at [115, 71] on line at bounding box center [118, 75] width 8 height 8
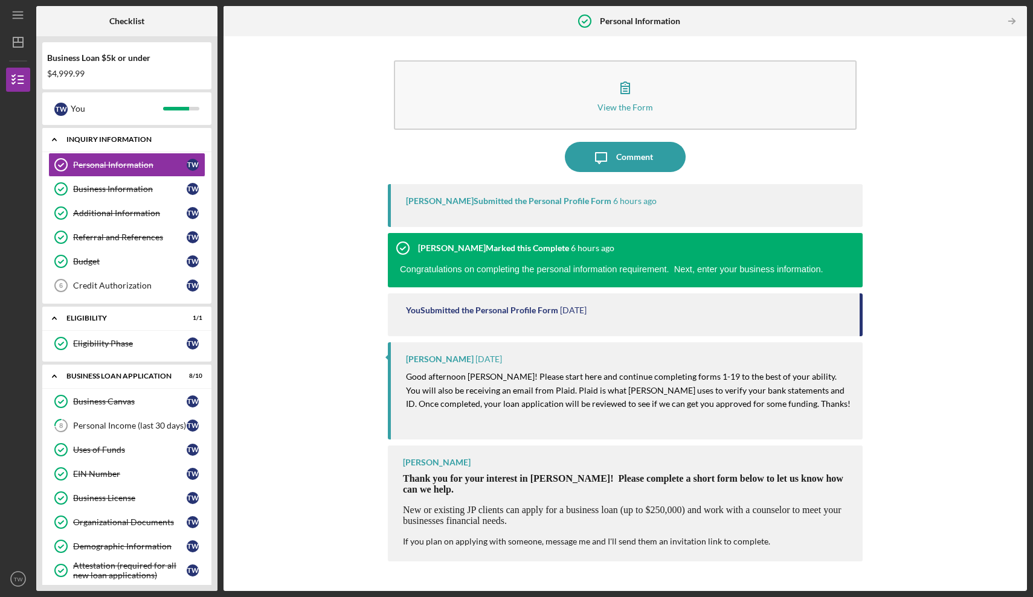
click at [149, 136] on div "INQUIRY INFORMATION" at bounding box center [131, 139] width 130 height 7
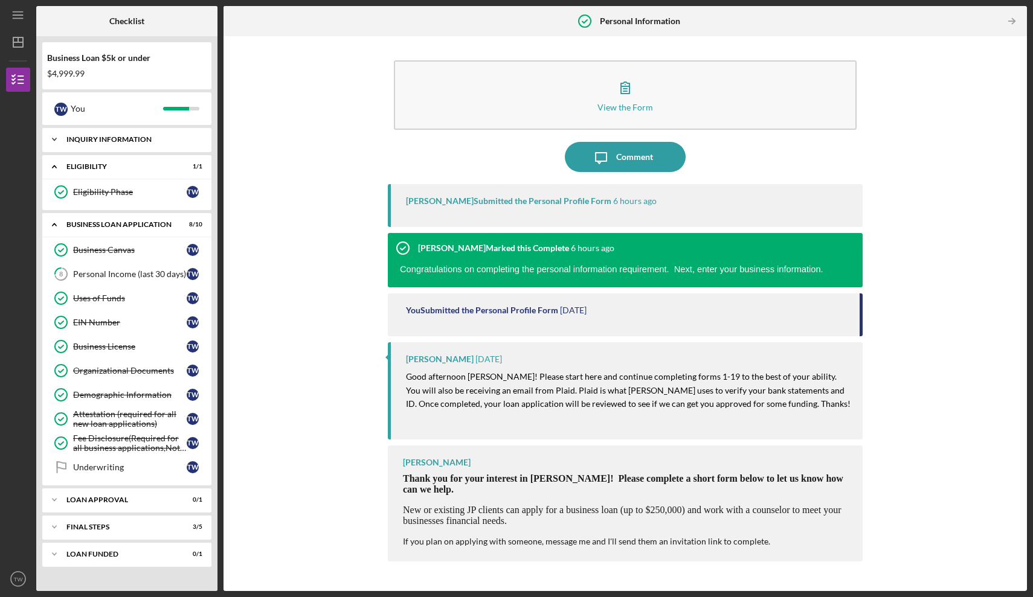
click at [133, 143] on div "Icon/Expander INQUIRY INFORMATION 5 / 6" at bounding box center [126, 139] width 169 height 24
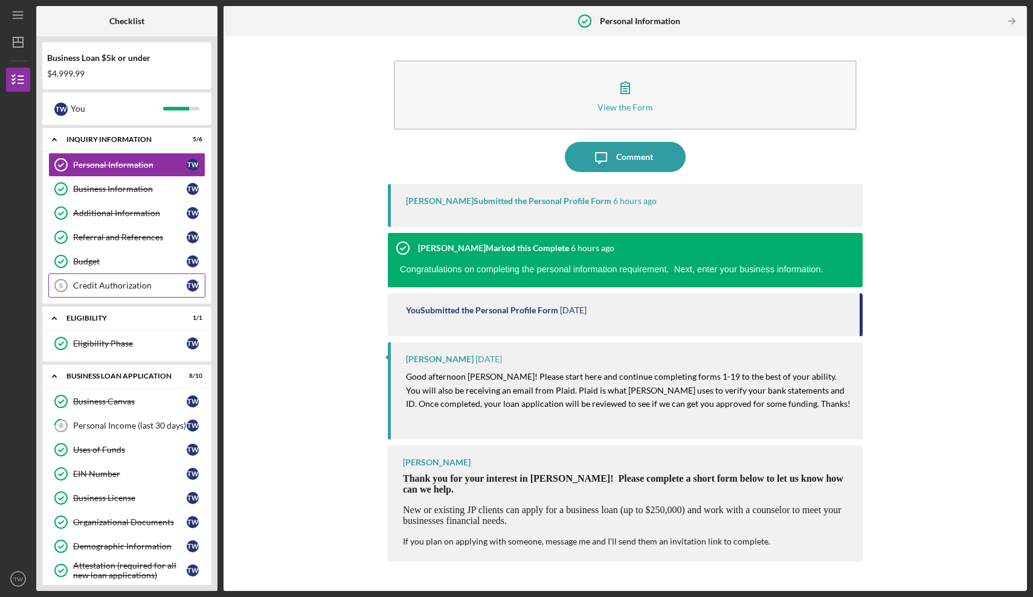
click at [124, 287] on div "Credit Authorization" at bounding box center [130, 286] width 114 height 10
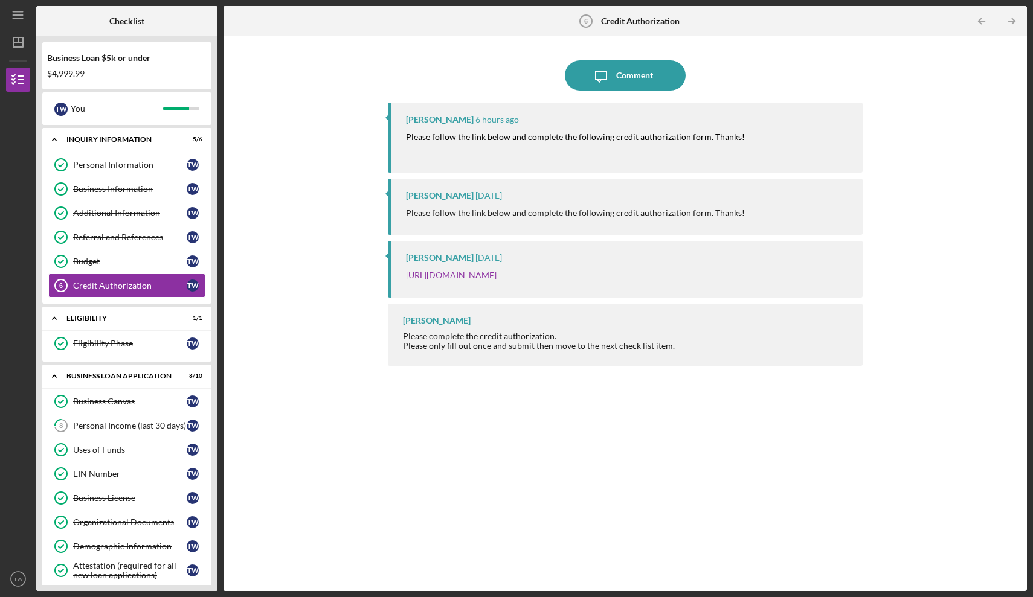
click at [507, 341] on div "Please only fill out once and submit then move to the next check list item." at bounding box center [539, 346] width 272 height 10
click at [478, 271] on link "[URL][DOMAIN_NAME]" at bounding box center [451, 275] width 91 height 10
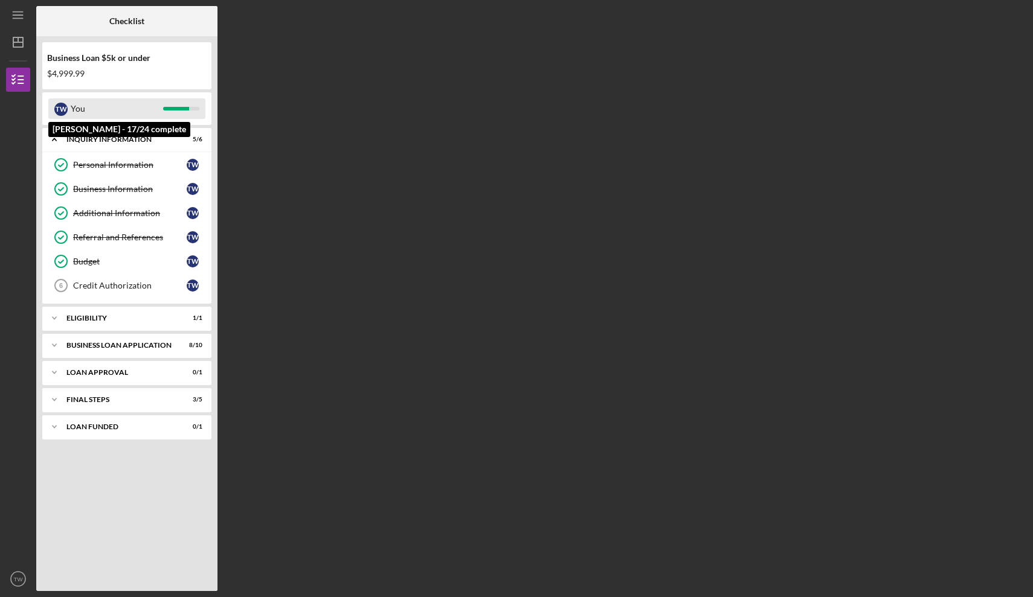
click at [177, 101] on div "T W You" at bounding box center [126, 108] width 157 height 21
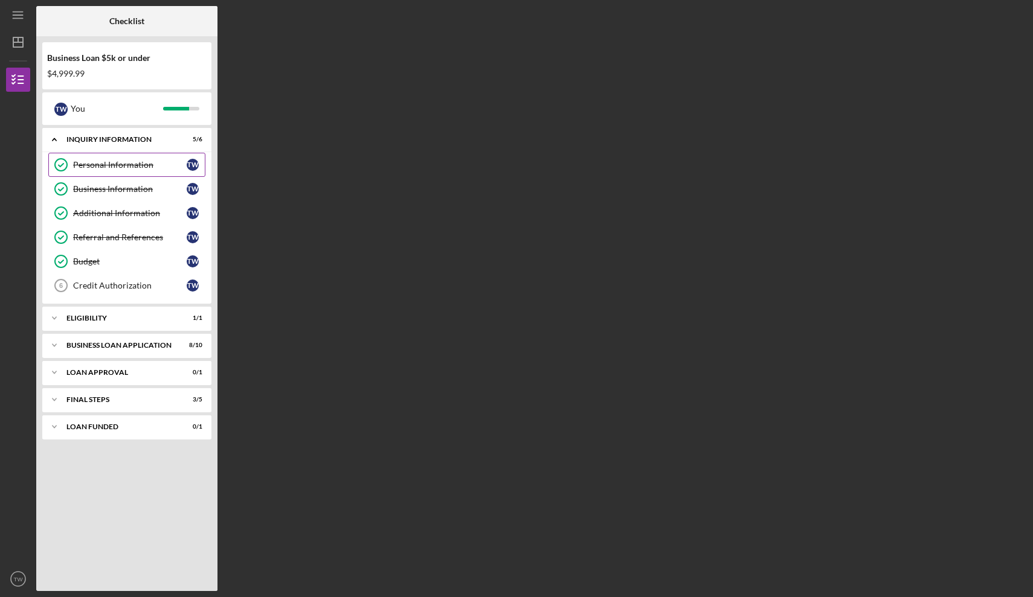
click at [176, 162] on div "Personal Information" at bounding box center [130, 165] width 114 height 10
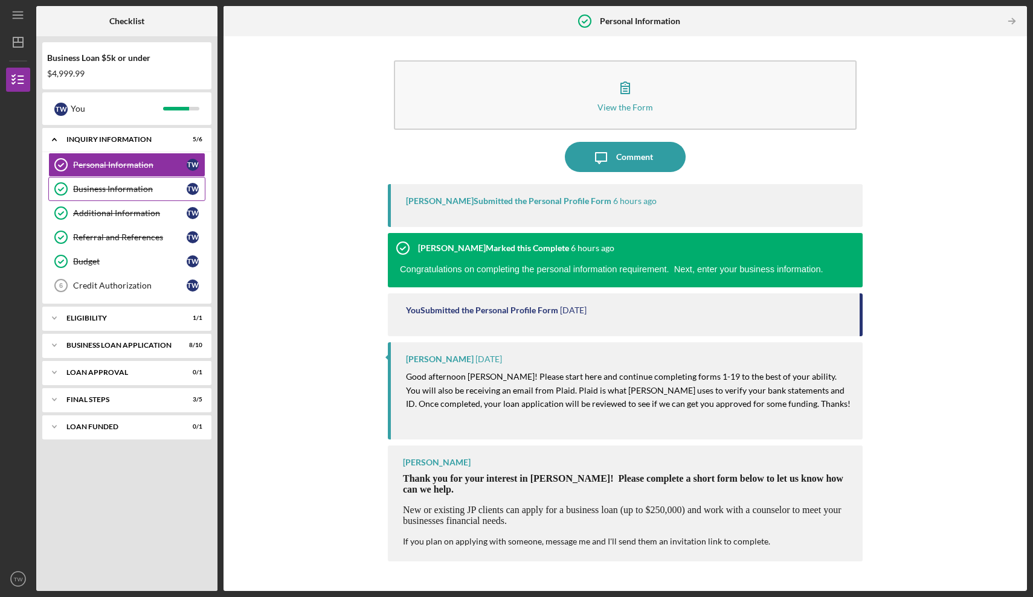
click at [157, 191] on div "Business Information" at bounding box center [130, 189] width 114 height 10
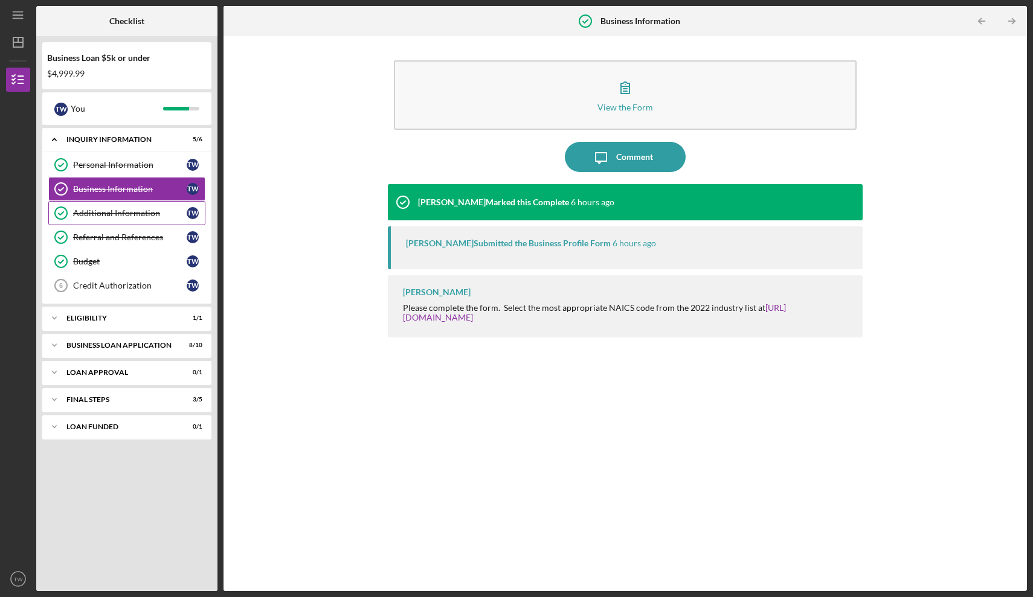
click at [151, 216] on div "Additional Information" at bounding box center [130, 213] width 114 height 10
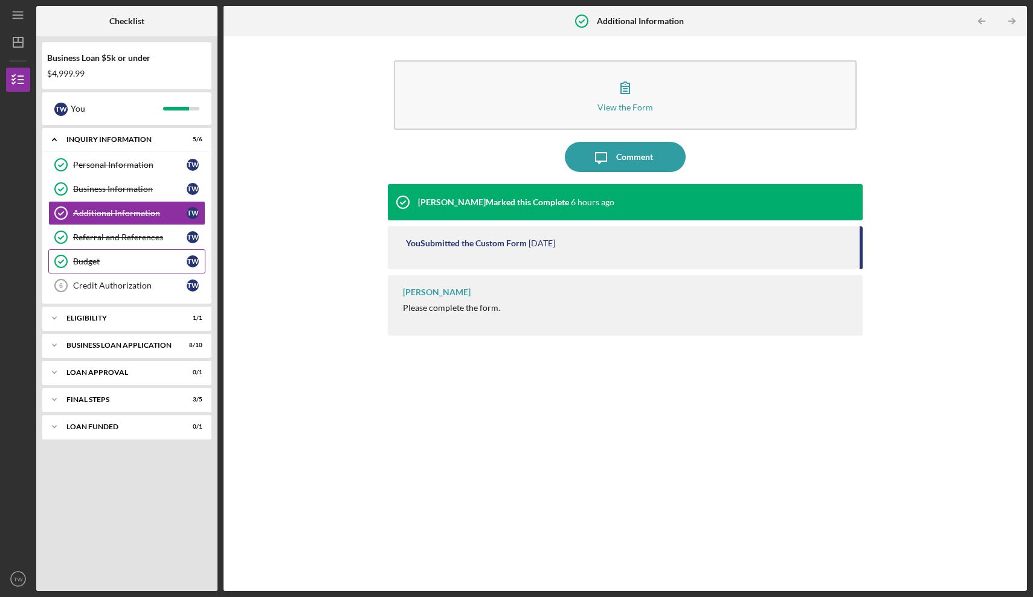
click at [151, 266] on div "Budget" at bounding box center [130, 262] width 114 height 10
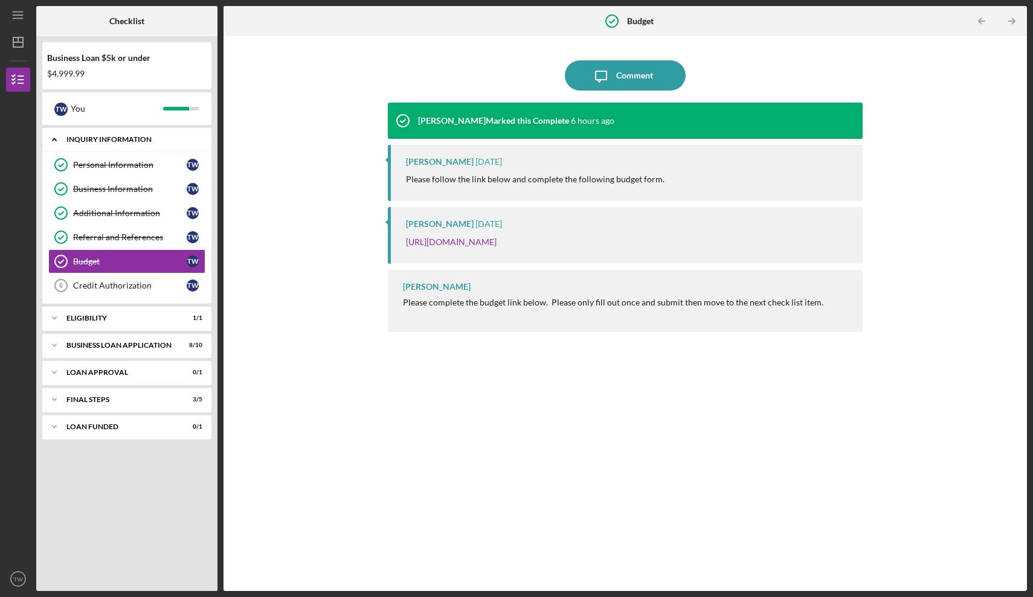
click at [83, 139] on div "INQUIRY INFORMATION" at bounding box center [131, 139] width 130 height 7
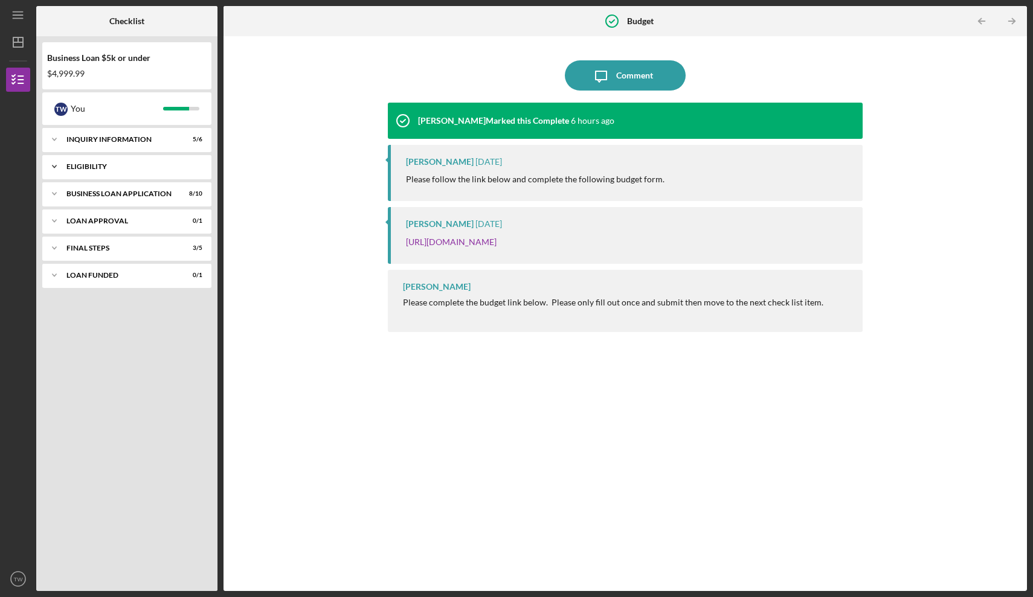
click at [98, 168] on div "Eligibility" at bounding box center [131, 166] width 130 height 7
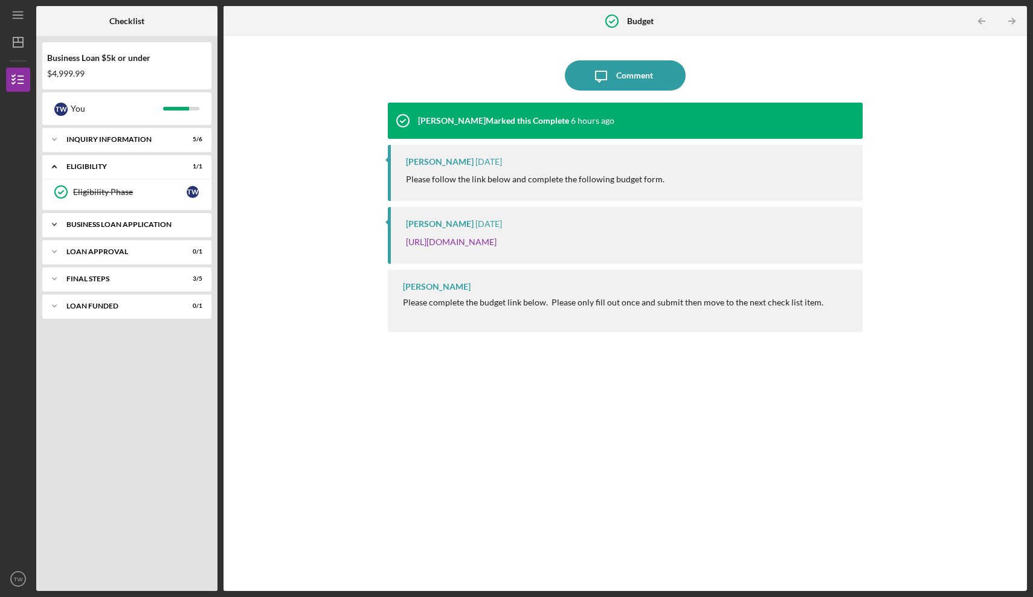
click at [142, 226] on div "BUSINESS LOAN APPLICATION" at bounding box center [131, 224] width 130 height 7
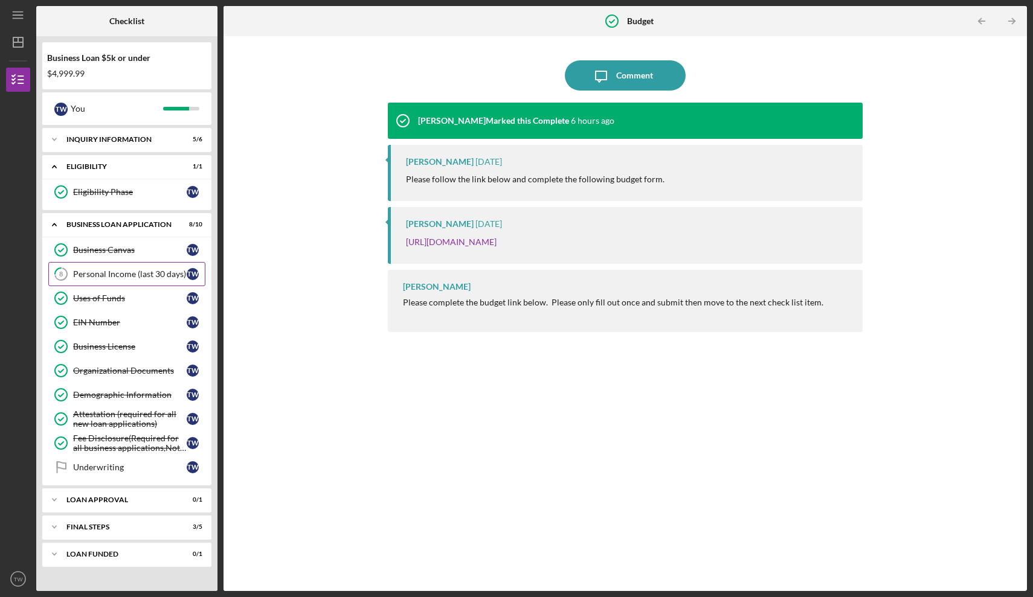
click at [149, 279] on link "8 Personal Income (last 30 days) T W" at bounding box center [126, 274] width 157 height 24
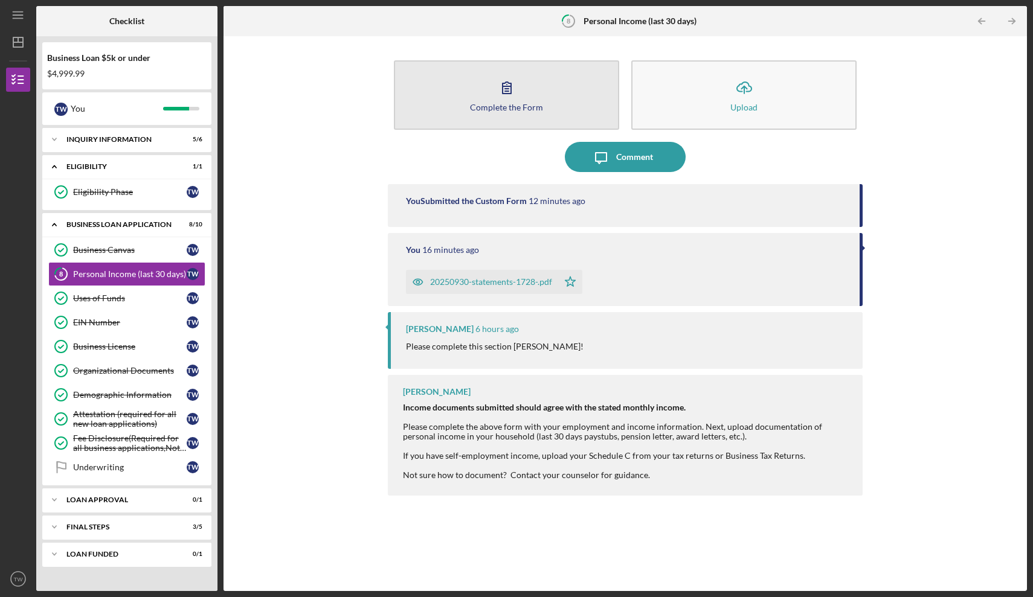
click at [519, 112] on button "Complete the Form Form" at bounding box center [506, 94] width 225 height 69
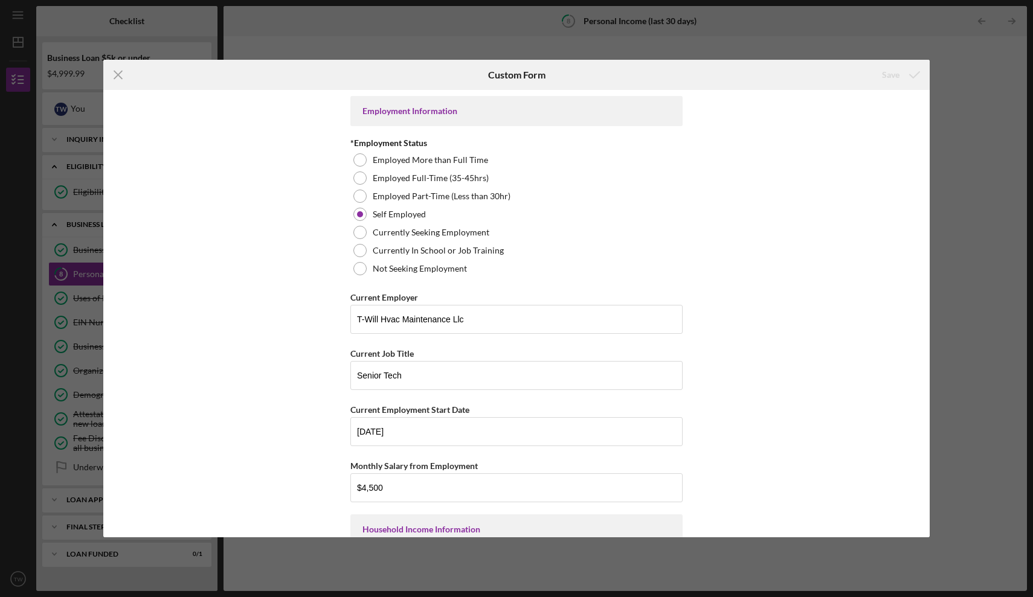
click at [751, 231] on div "Employment Information *Employment Status Employed More than Full Time Employed…" at bounding box center [516, 313] width 826 height 447
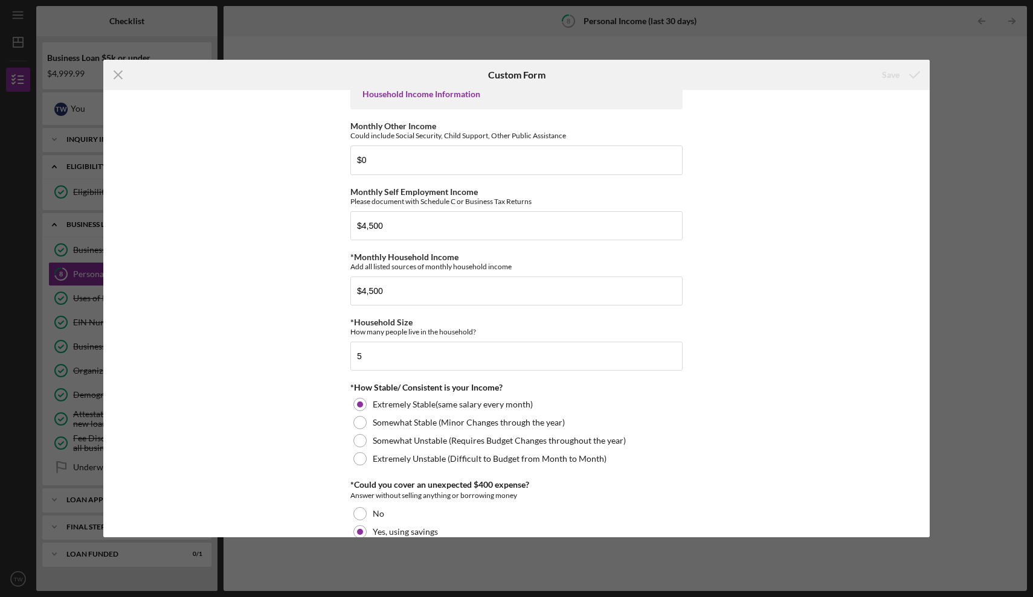
scroll to position [457, 0]
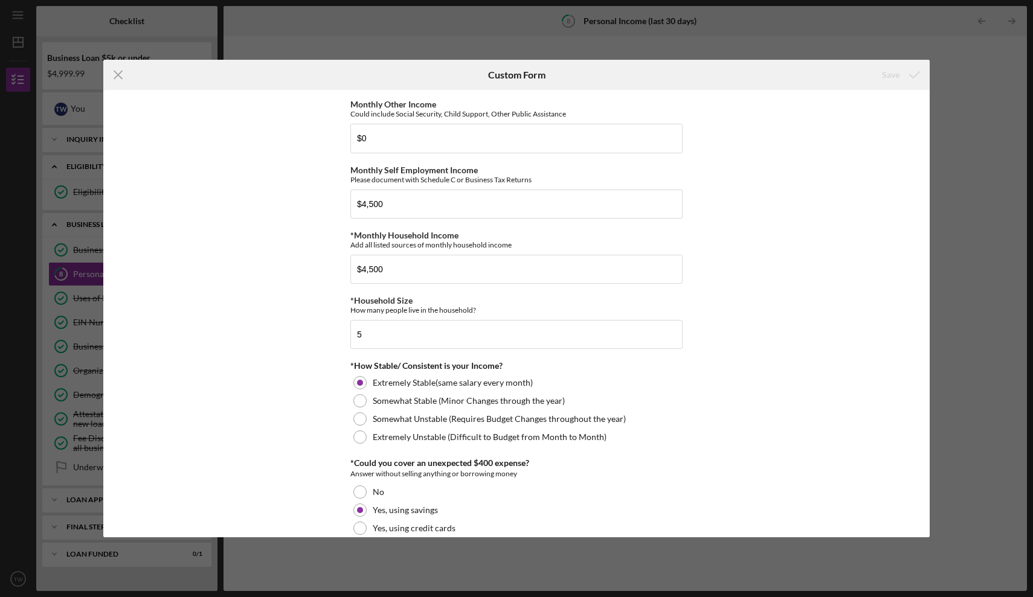
drag, startPoint x: 917, startPoint y: 357, endPoint x: 918, endPoint y: 451, distance: 93.6
click at [918, 451] on div "Employment Information *Employment Status Employed More than Full Time Employed…" at bounding box center [516, 313] width 826 height 447
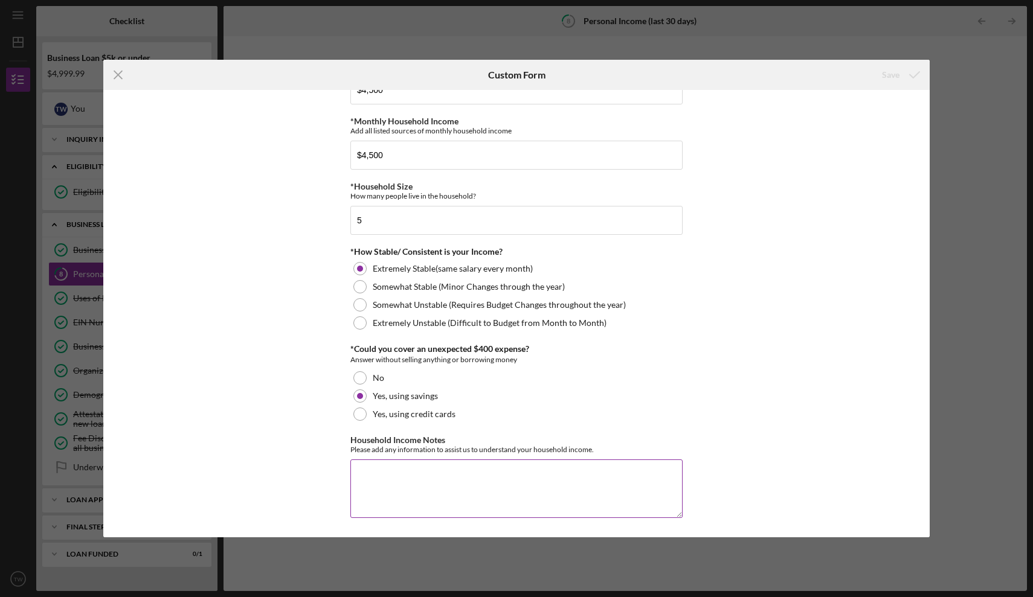
click at [378, 488] on textarea "Household Income Notes" at bounding box center [516, 489] width 332 height 58
type textarea "na"
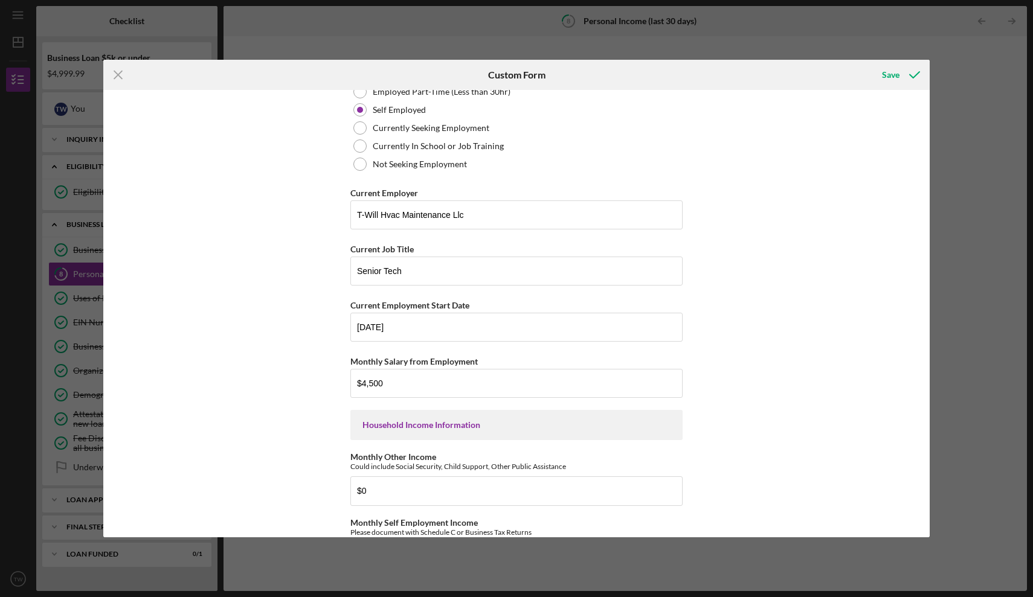
scroll to position [103, 0]
drag, startPoint x: 927, startPoint y: 403, endPoint x: 922, endPoint y: 176, distance: 227.7
click at [922, 176] on div "Employment Information *Employment Status Employed More than Full Time Employed…" at bounding box center [516, 313] width 826 height 447
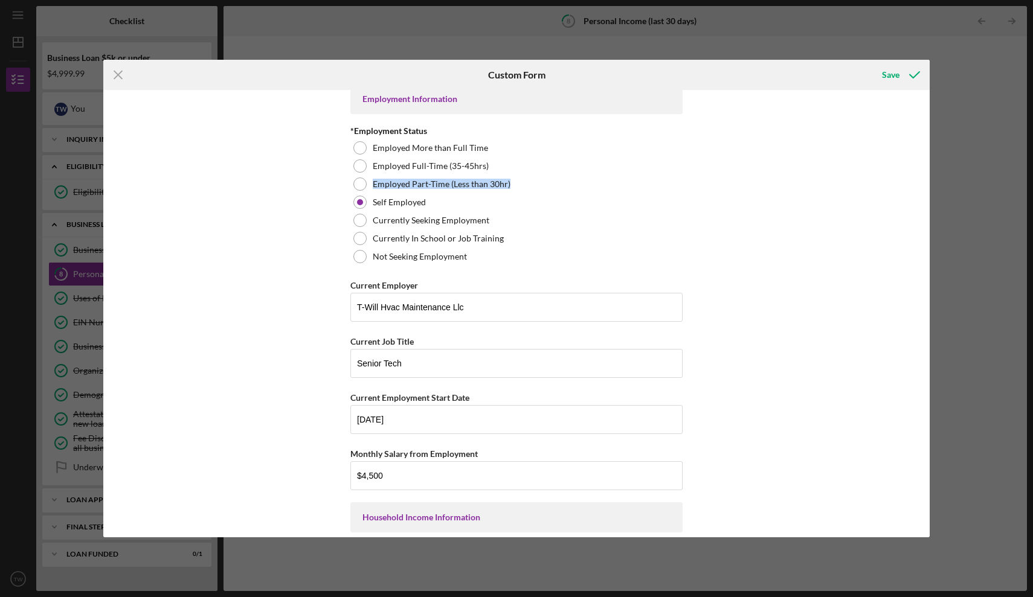
scroll to position [0, 0]
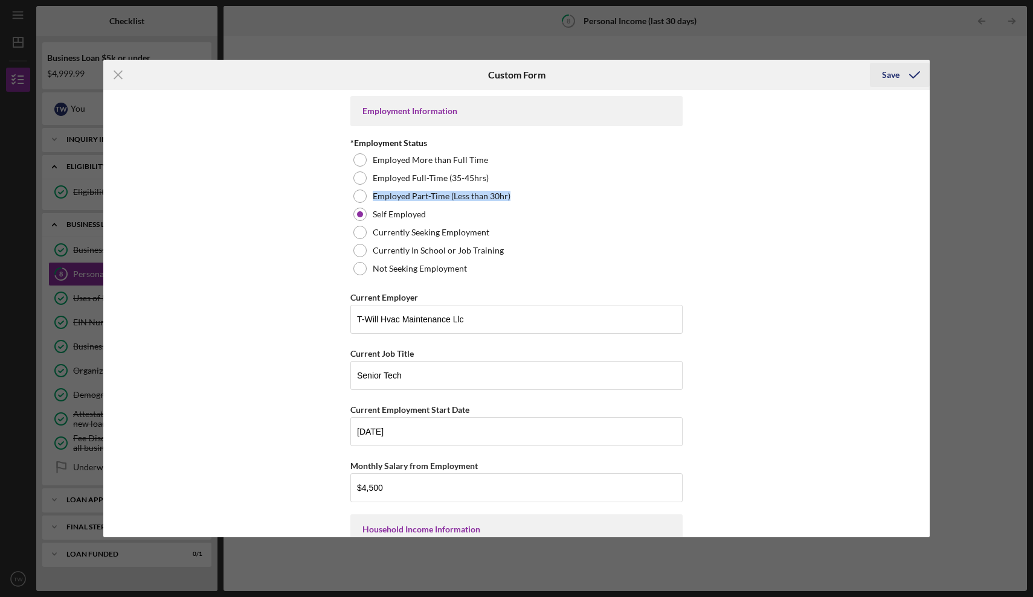
click at [880, 74] on button "Save" at bounding box center [900, 75] width 60 height 24
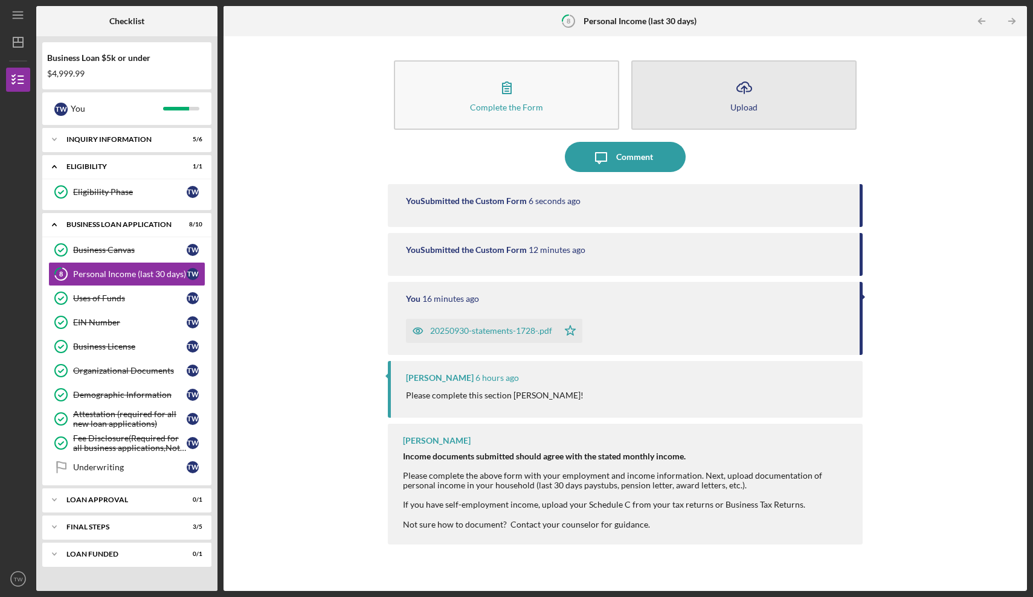
click at [751, 93] on icon "Icon/Upload" at bounding box center [744, 87] width 30 height 30
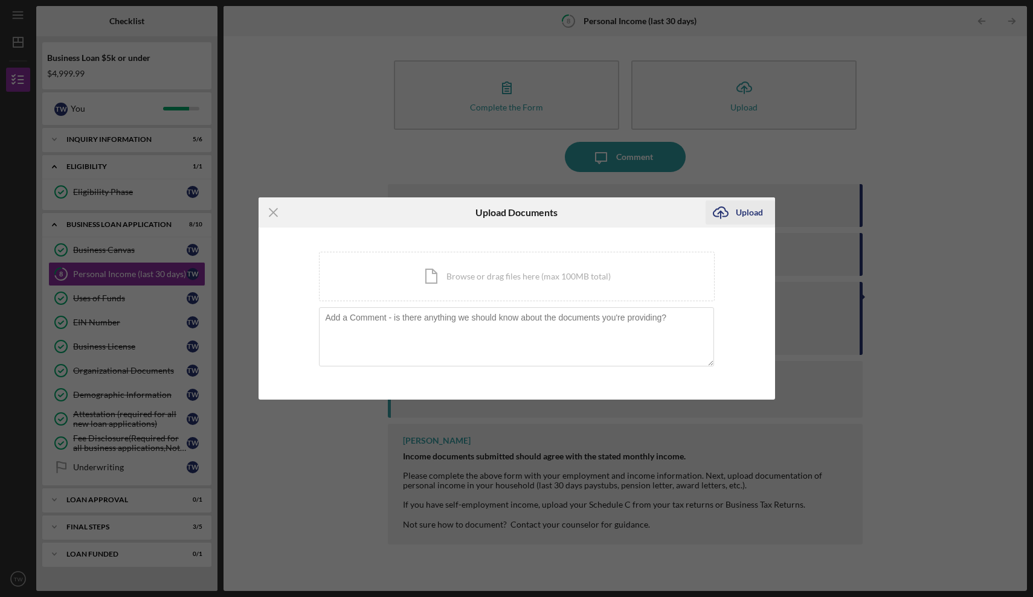
click at [751, 208] on div "Upload" at bounding box center [748, 212] width 27 height 24
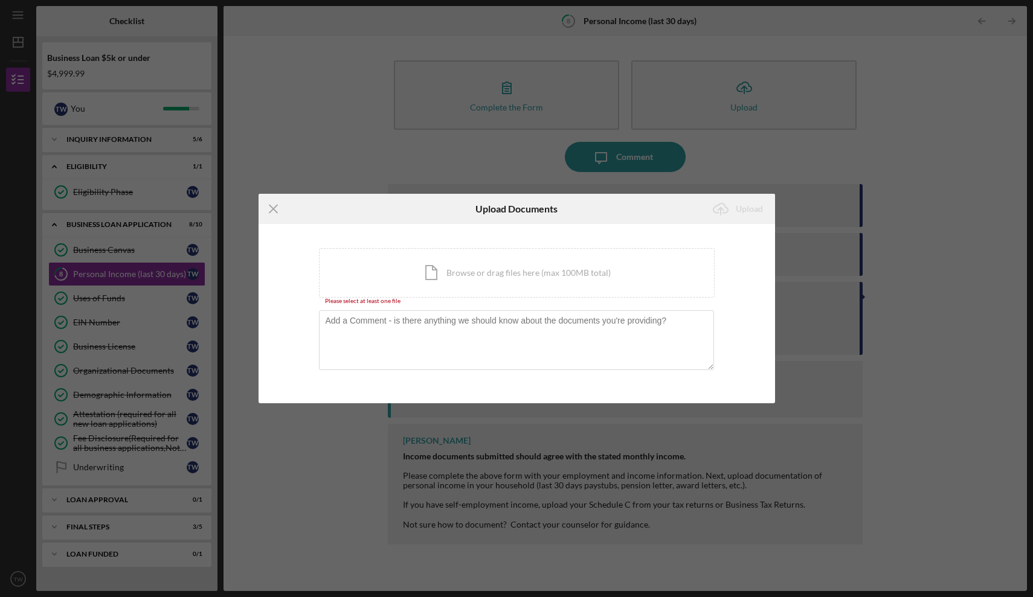
click at [336, 229] on form "Icon/Menu Close Upload Documents Icon/Upload Upload You're uploading documents …" at bounding box center [516, 299] width 516 height 210
click at [279, 216] on icon "Icon/Menu Close" at bounding box center [273, 209] width 30 height 30
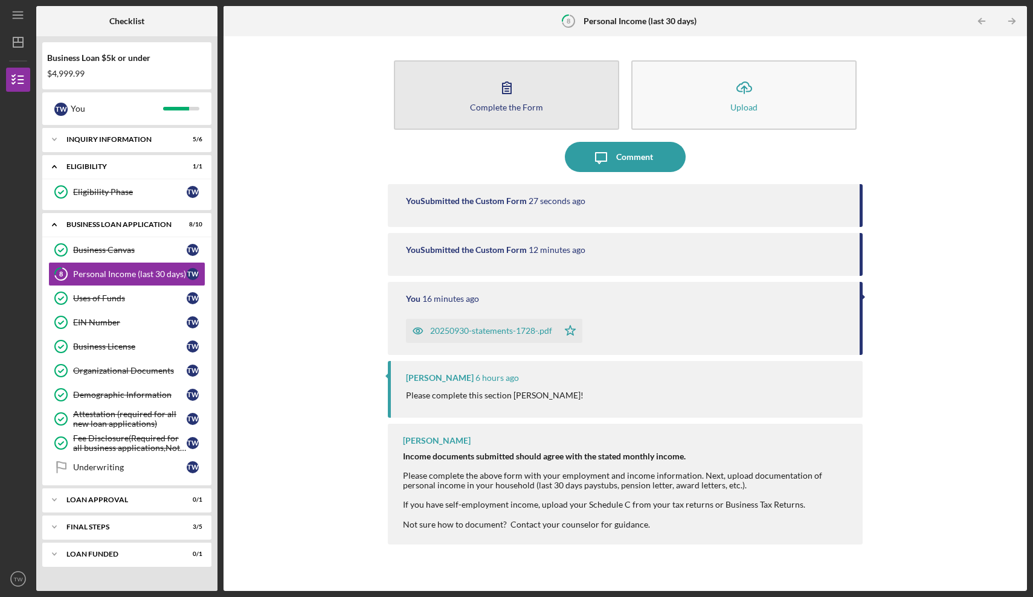
click at [514, 115] on button "Complete the Form Form" at bounding box center [506, 94] width 225 height 69
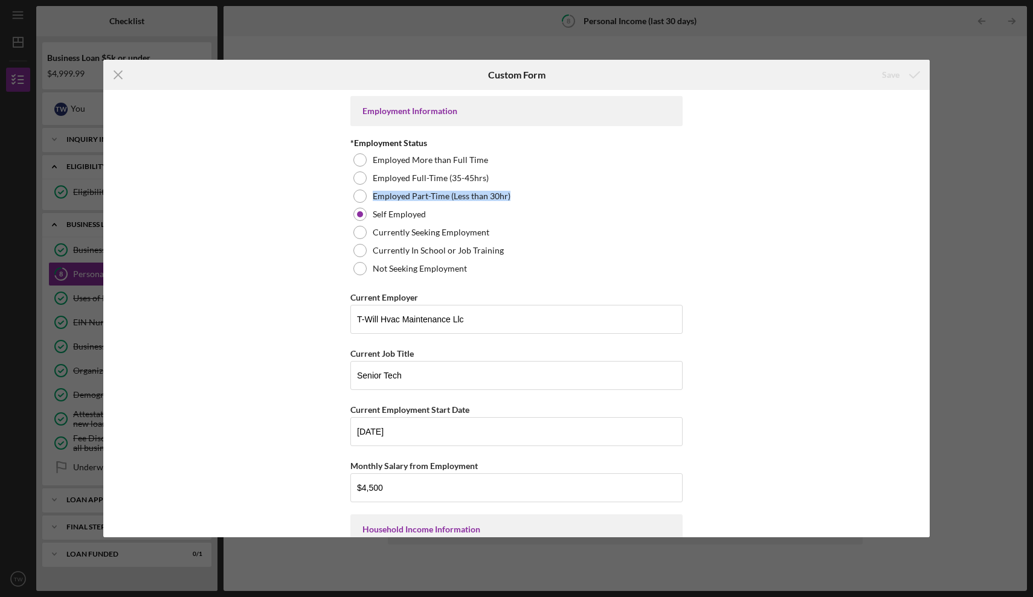
drag, startPoint x: 925, startPoint y: 180, endPoint x: 904, endPoint y: 194, distance: 25.6
click at [904, 194] on div "Employment Information *Employment Status Employed More than Full Time Employed…" at bounding box center [516, 313] width 826 height 447
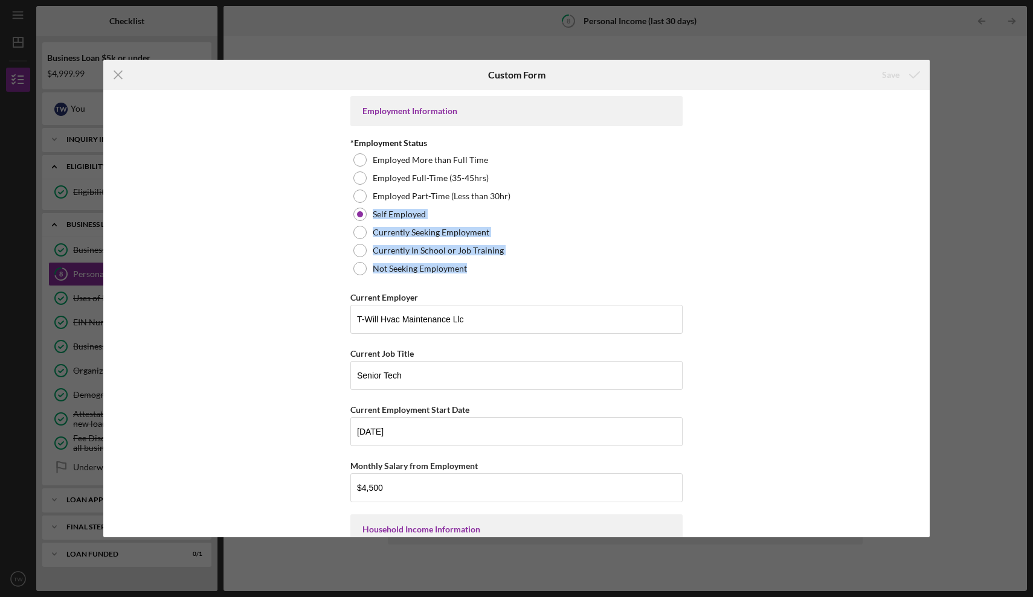
drag, startPoint x: 929, startPoint y: 199, endPoint x: 943, endPoint y: 277, distance: 79.0
click at [944, 276] on div "Icon/Menu Close Custom Form Save Employment Information *Employment Status Empl…" at bounding box center [516, 298] width 1033 height 597
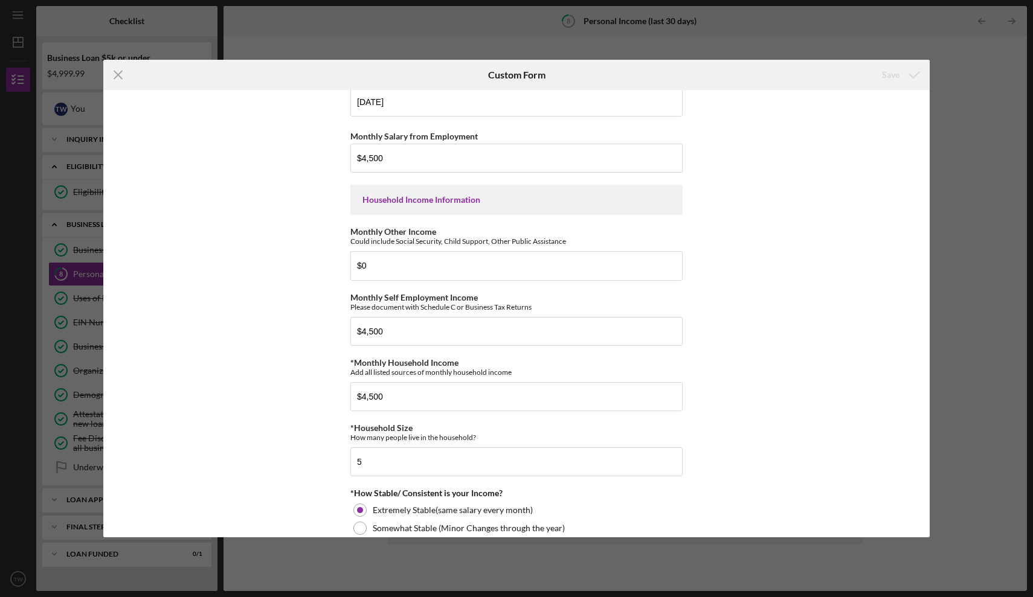
scroll to position [336, 0]
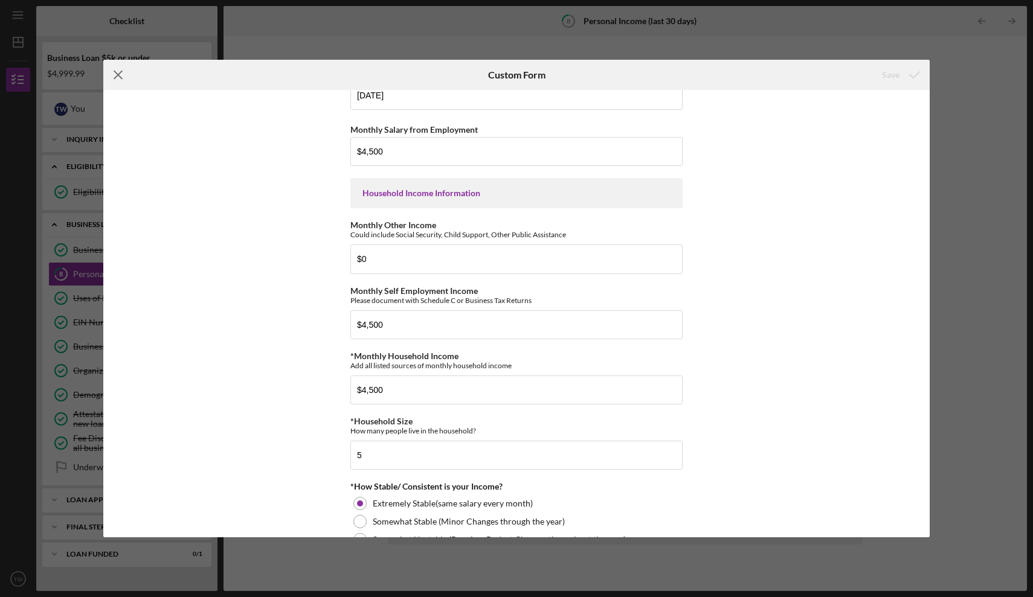
click at [123, 81] on icon "Icon/Menu Close" at bounding box center [118, 75] width 30 height 30
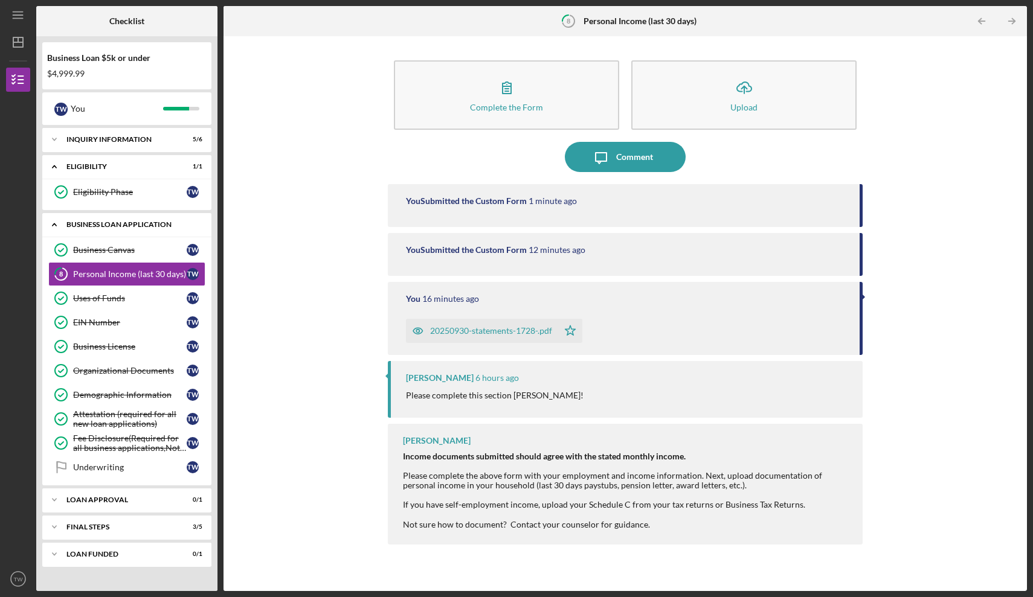
click at [126, 221] on div "BUSINESS LOAN APPLICATION" at bounding box center [131, 224] width 130 height 7
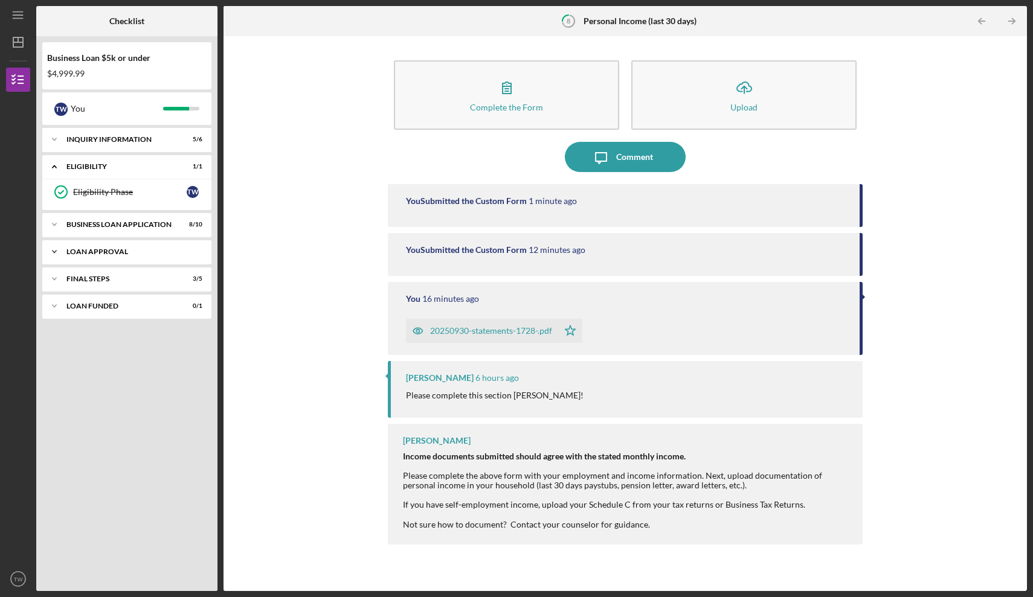
click at [118, 249] on div "Loan Approval" at bounding box center [131, 251] width 130 height 7
click at [66, 252] on icon "Icon/Expander" at bounding box center [54, 252] width 24 height 24
click at [97, 165] on div "Eligibility" at bounding box center [131, 166] width 130 height 7
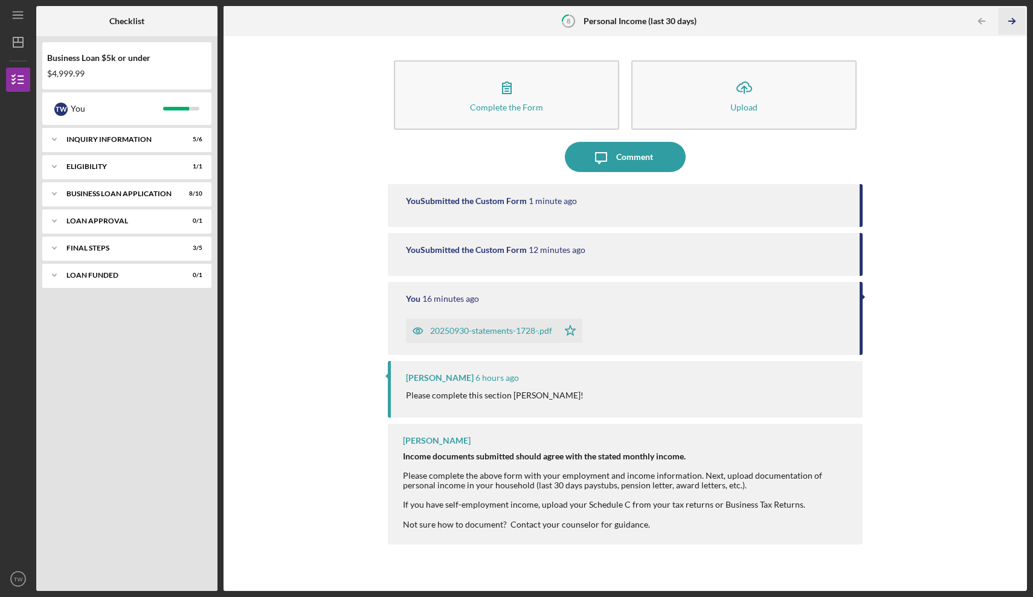
click at [1019, 15] on icon "Icon/Table Pagination Arrow" at bounding box center [1011, 21] width 27 height 27
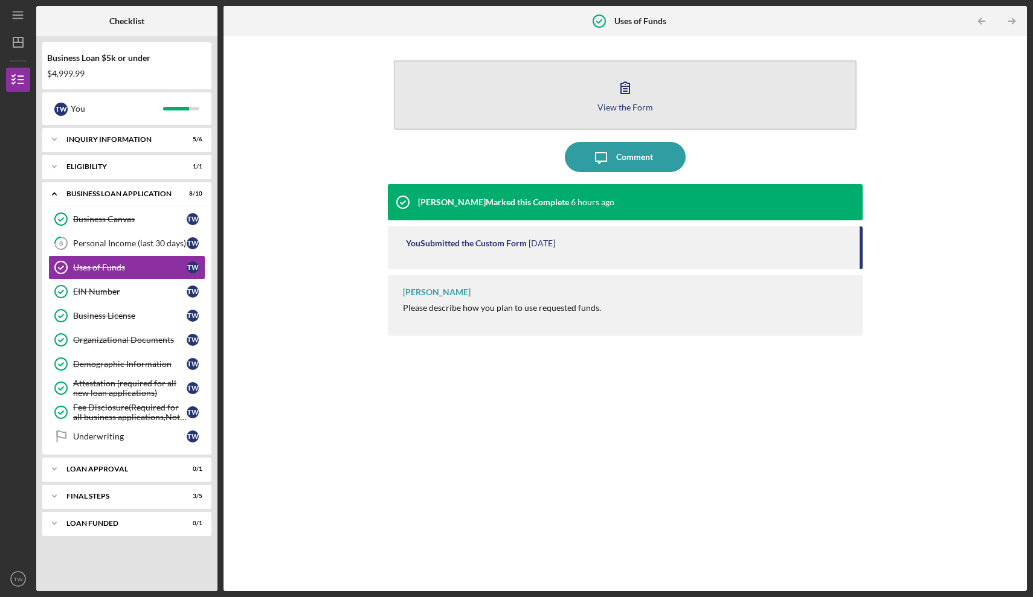
click at [618, 101] on icon "button" at bounding box center [625, 87] width 30 height 30
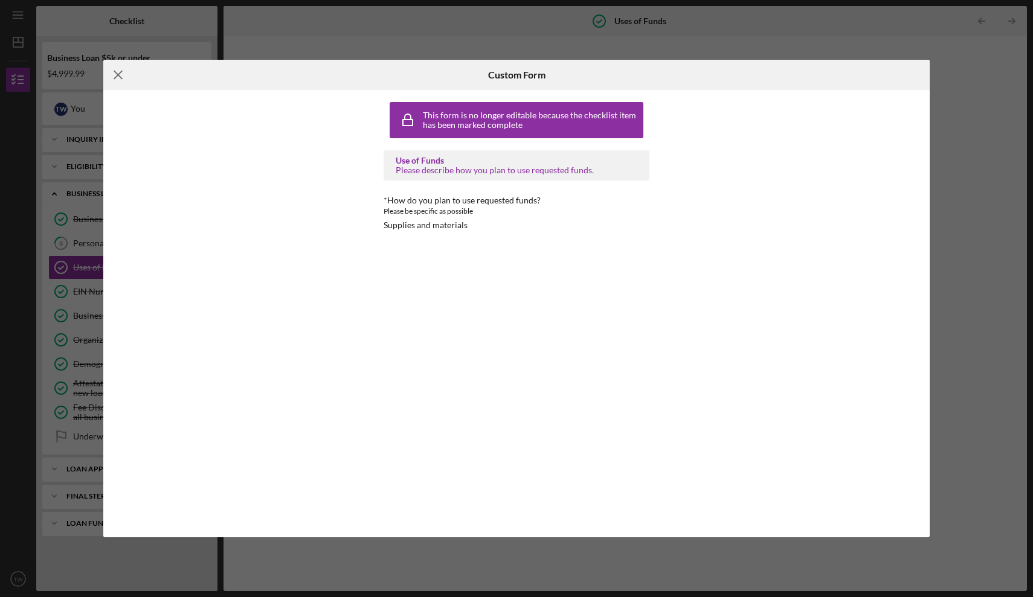
click at [114, 66] on icon "Icon/Menu Close" at bounding box center [118, 75] width 30 height 30
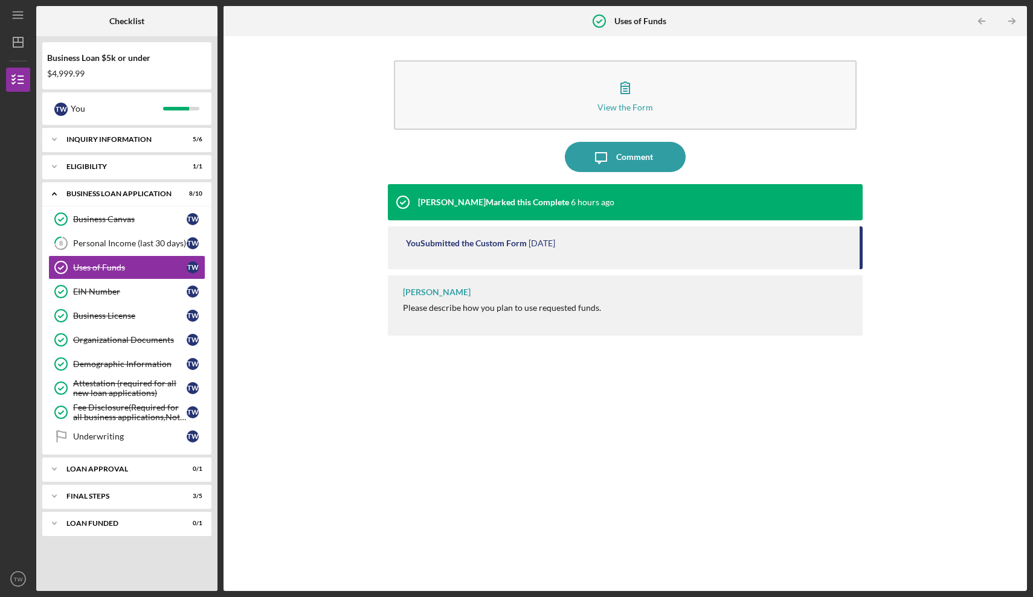
click at [197, 69] on div "$4,999.99" at bounding box center [126, 74] width 159 height 10
click at [159, 241] on div "Personal Income (last 30 days)" at bounding box center [130, 244] width 114 height 10
